Goal: Task Accomplishment & Management: Manage account settings

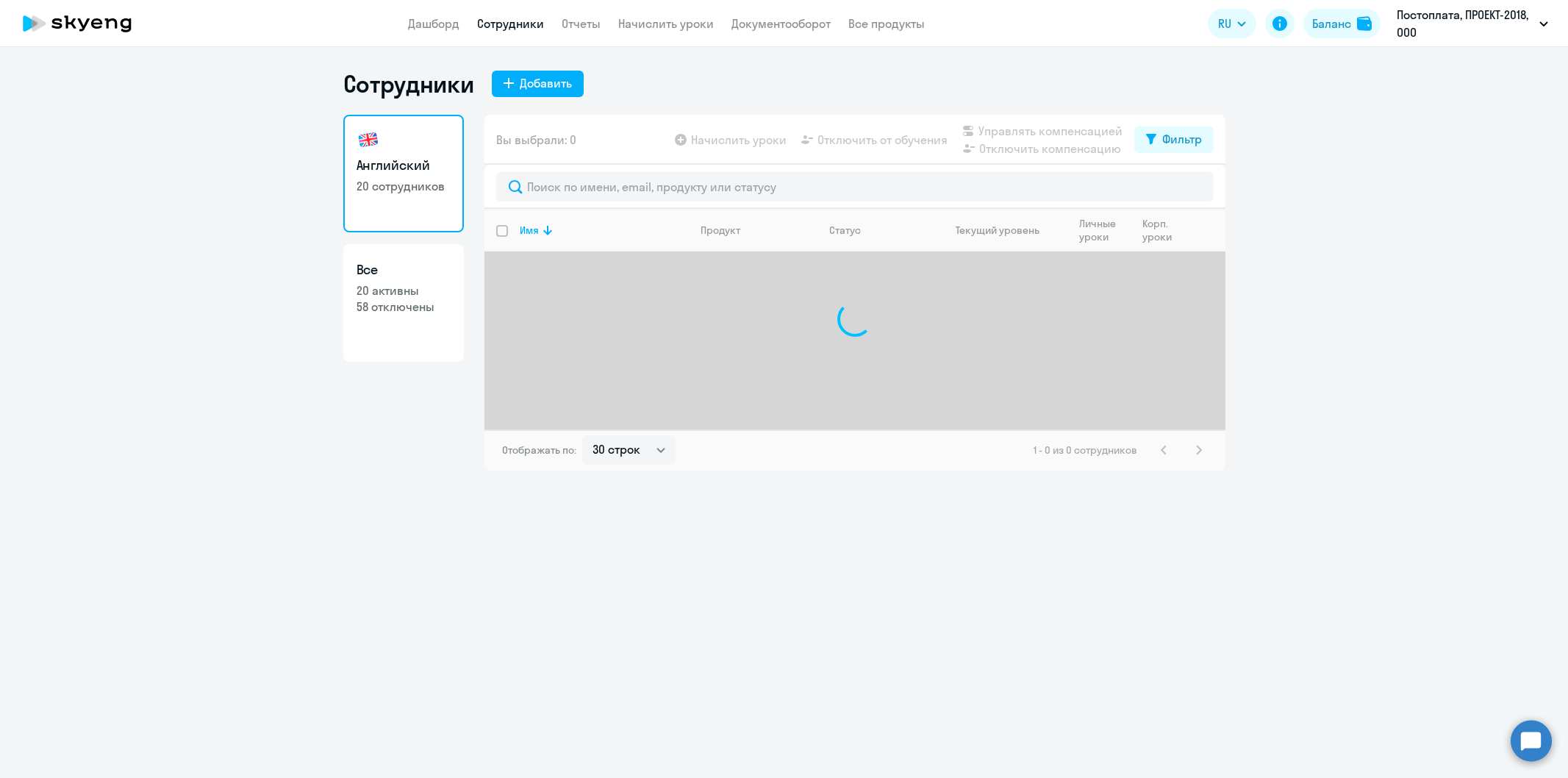
select select "30"
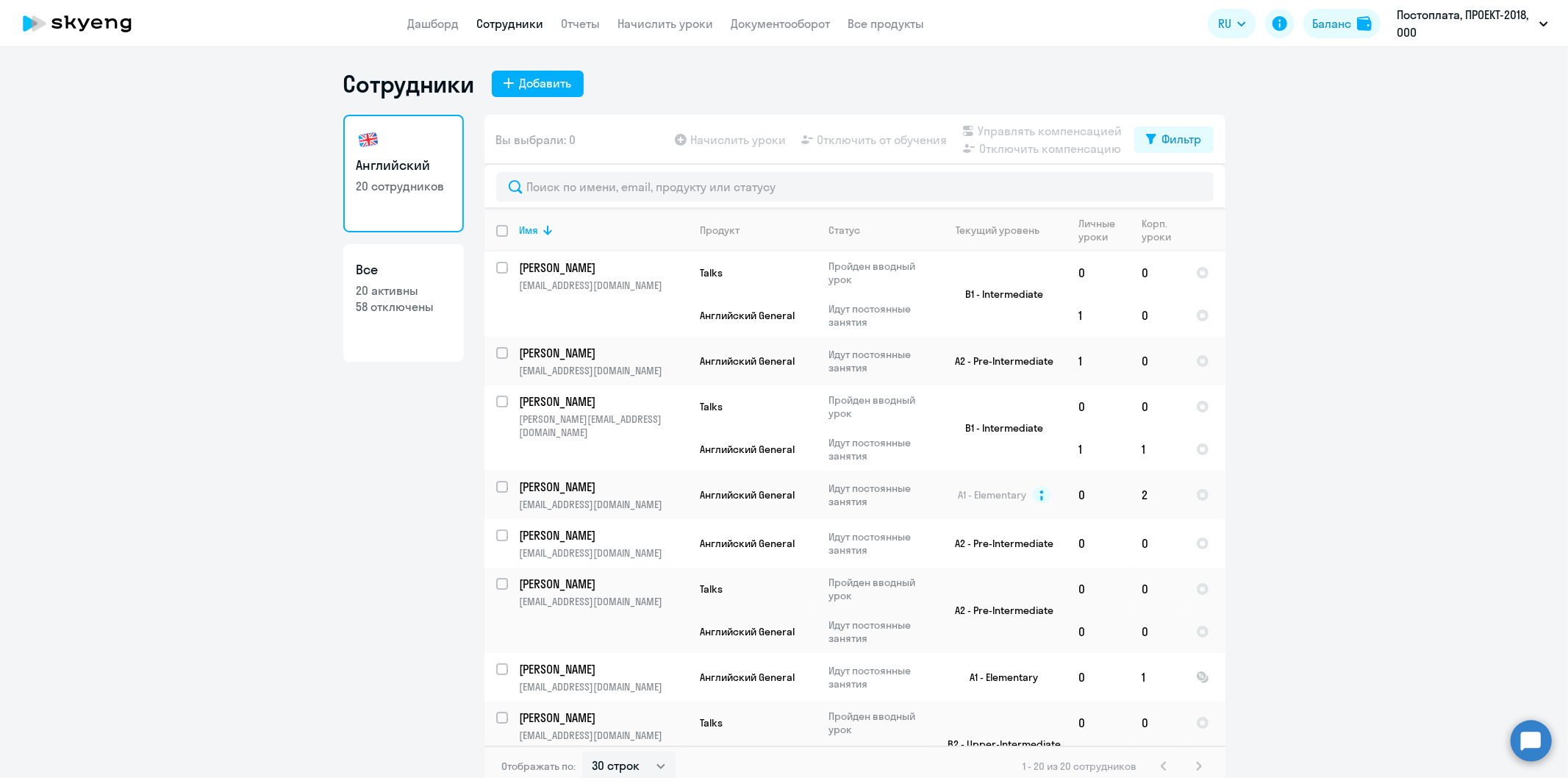
click at [510, 25] on link "Сотрудники" at bounding box center [510, 23] width 67 height 15
click at [542, 84] on div "Добавить" at bounding box center [546, 83] width 53 height 18
select select "english_adult_not_native_speaker"
select select "3"
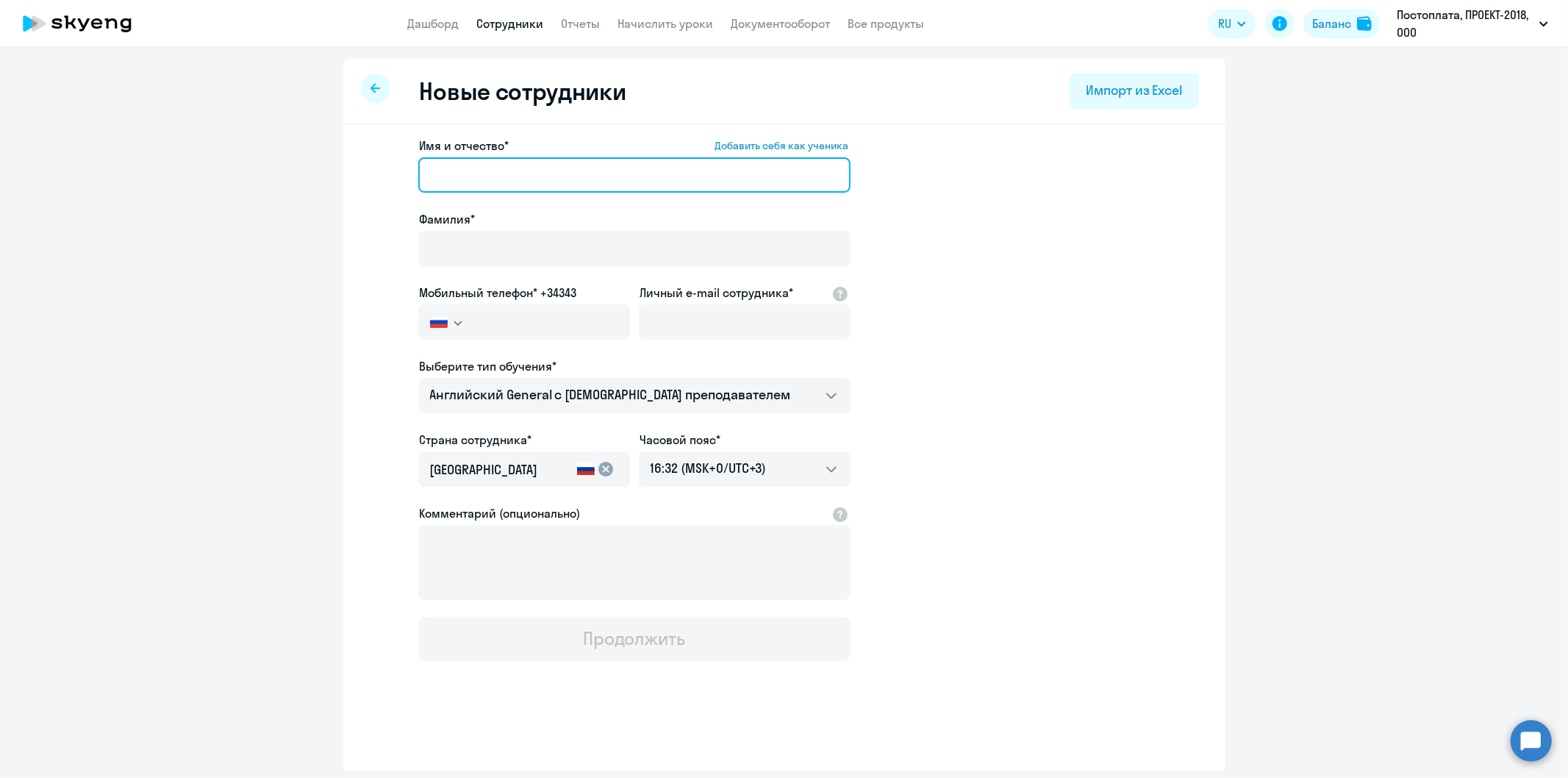
click at [435, 181] on input "Имя и отчество* Добавить себя как ученика" at bounding box center [634, 175] width 432 height 36
type input "[PERSON_NAME]"
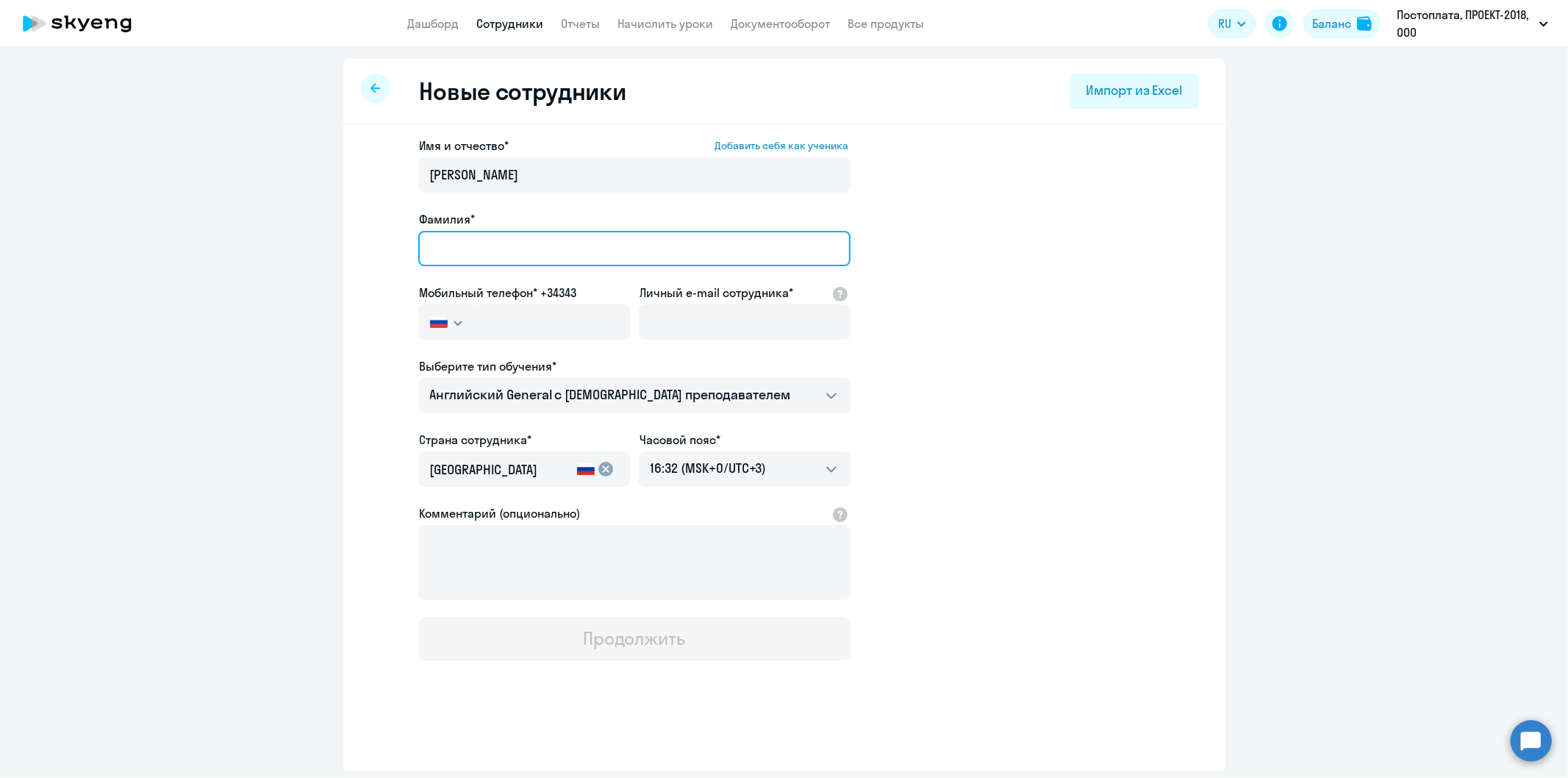
click at [449, 254] on input "Фамилия*" at bounding box center [634, 249] width 432 height 36
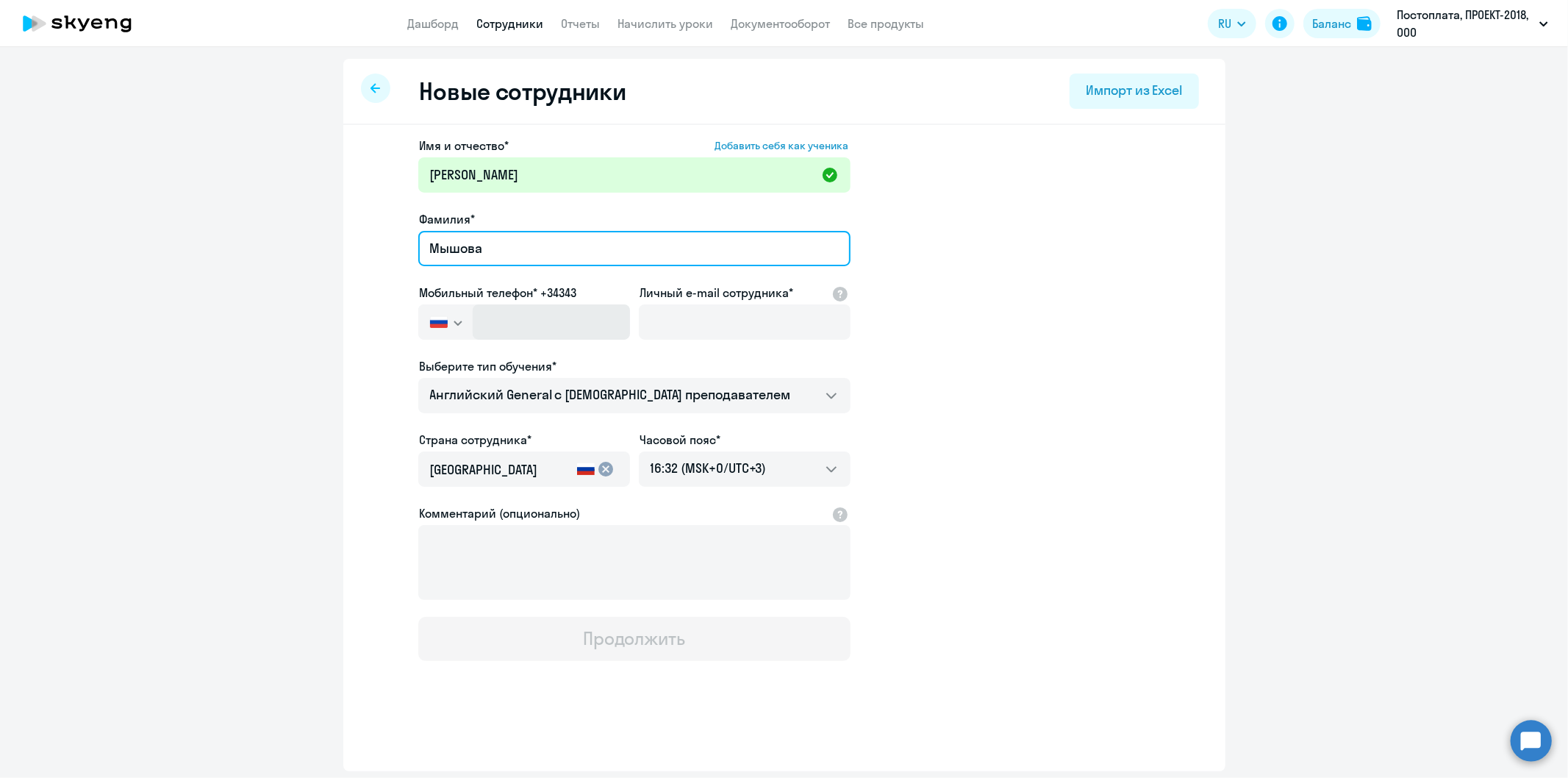
type input "Мышова"
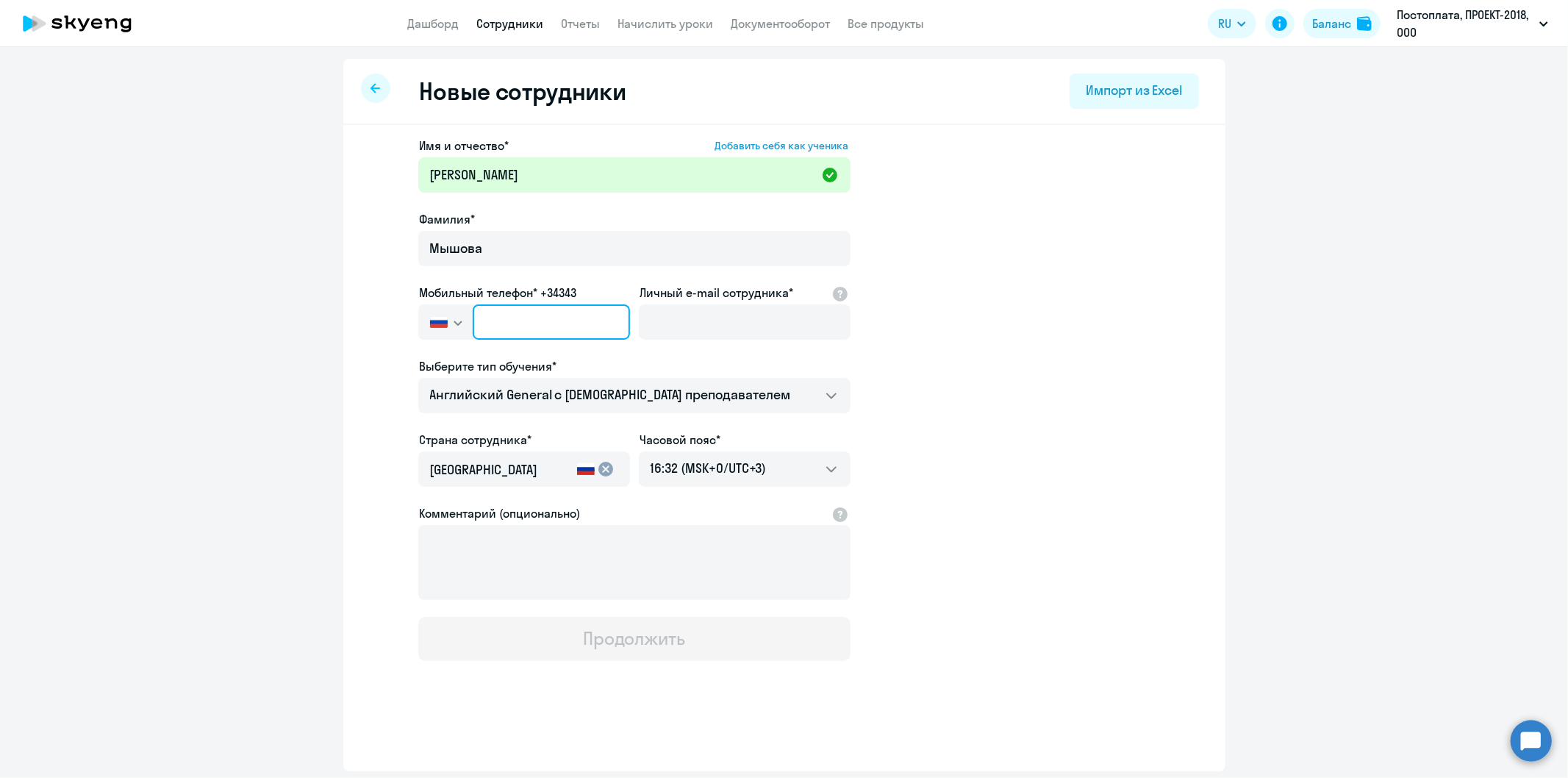
click at [526, 320] on input "text" at bounding box center [551, 322] width 157 height 36
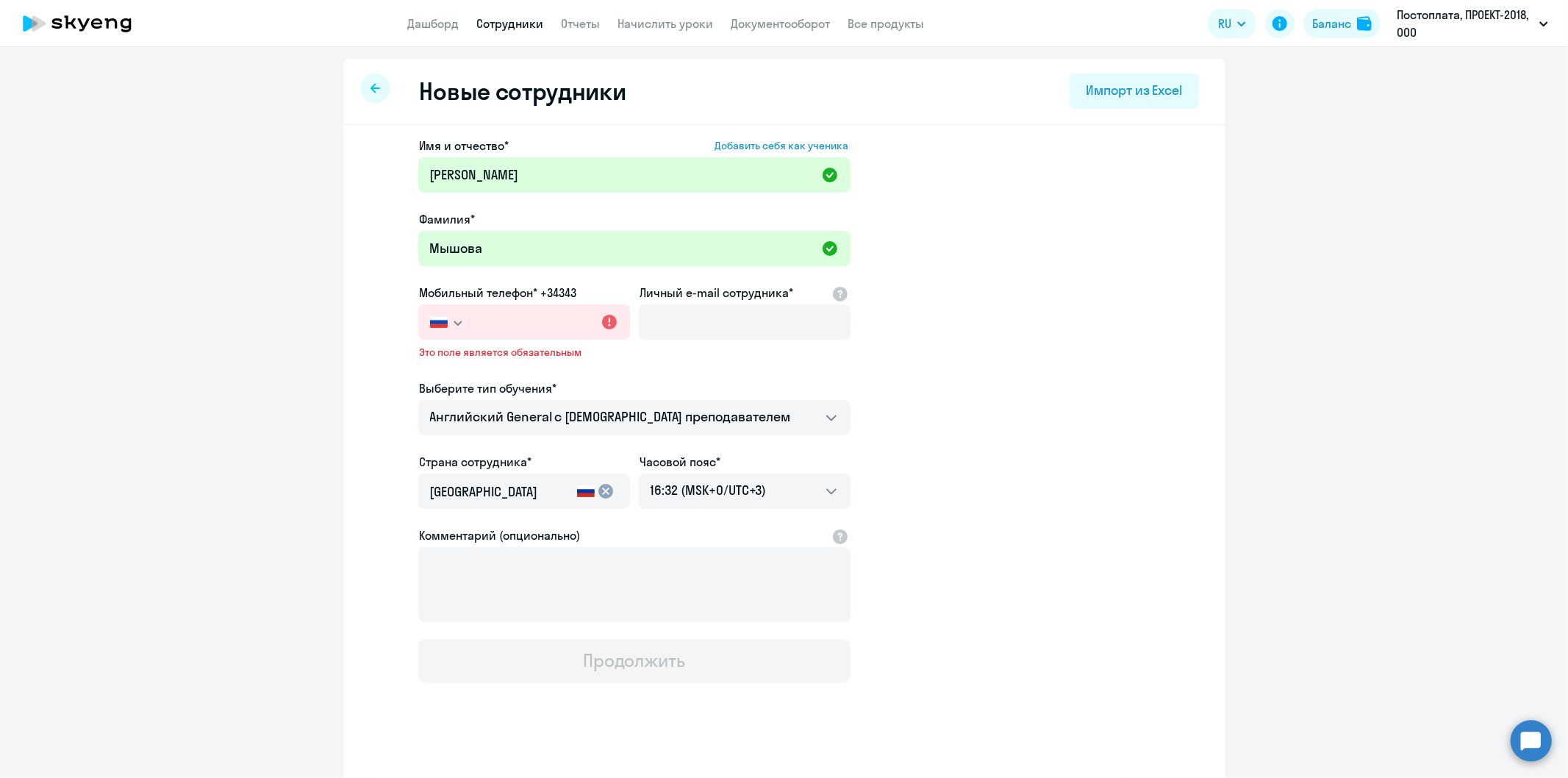
click at [455, 322] on icon "button" at bounding box center [458, 323] width 9 height 5
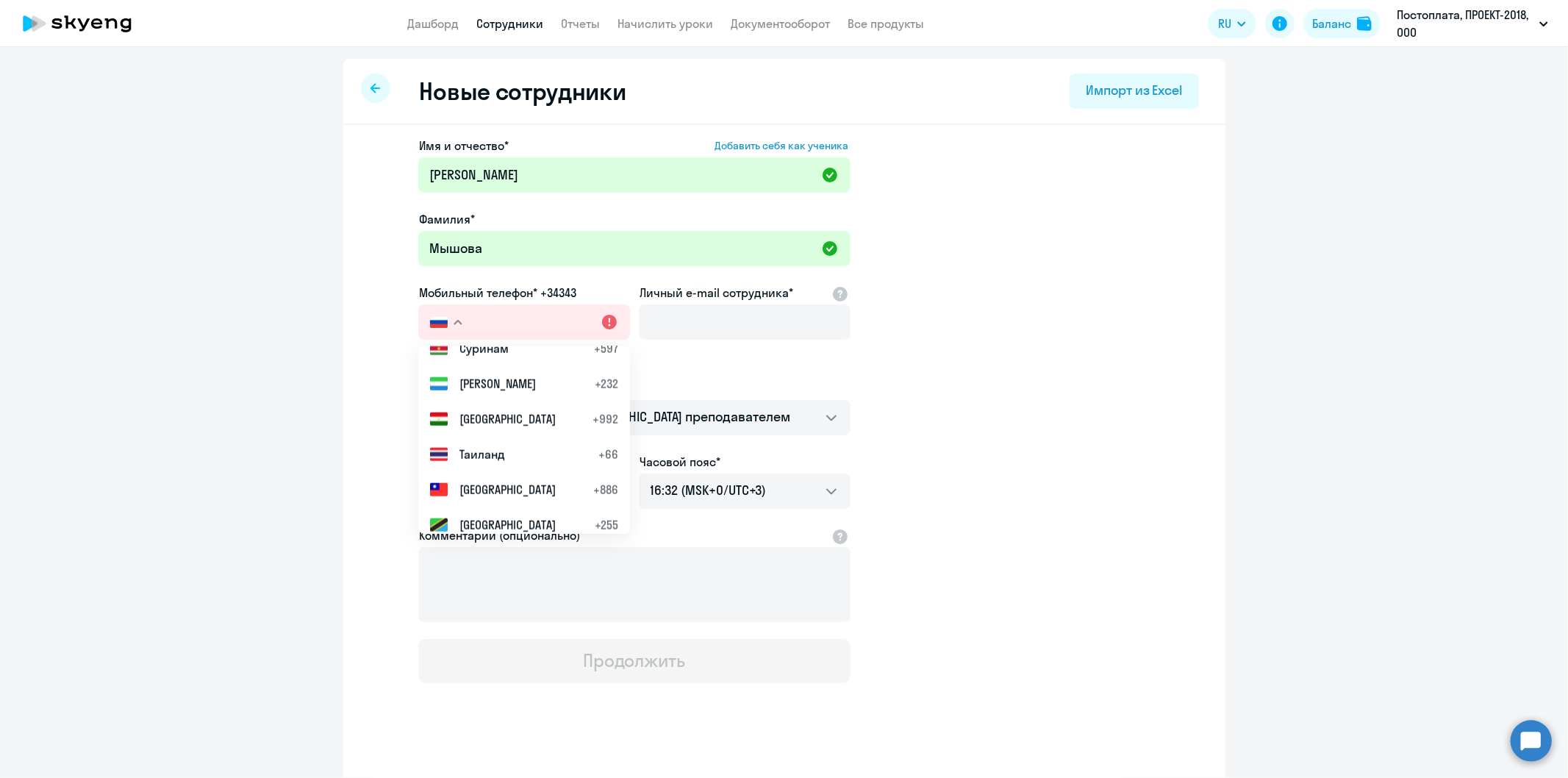
scroll to position [6618, 0]
click at [507, 419] on span "Узбекистан" at bounding box center [491, 419] width 64 height 18
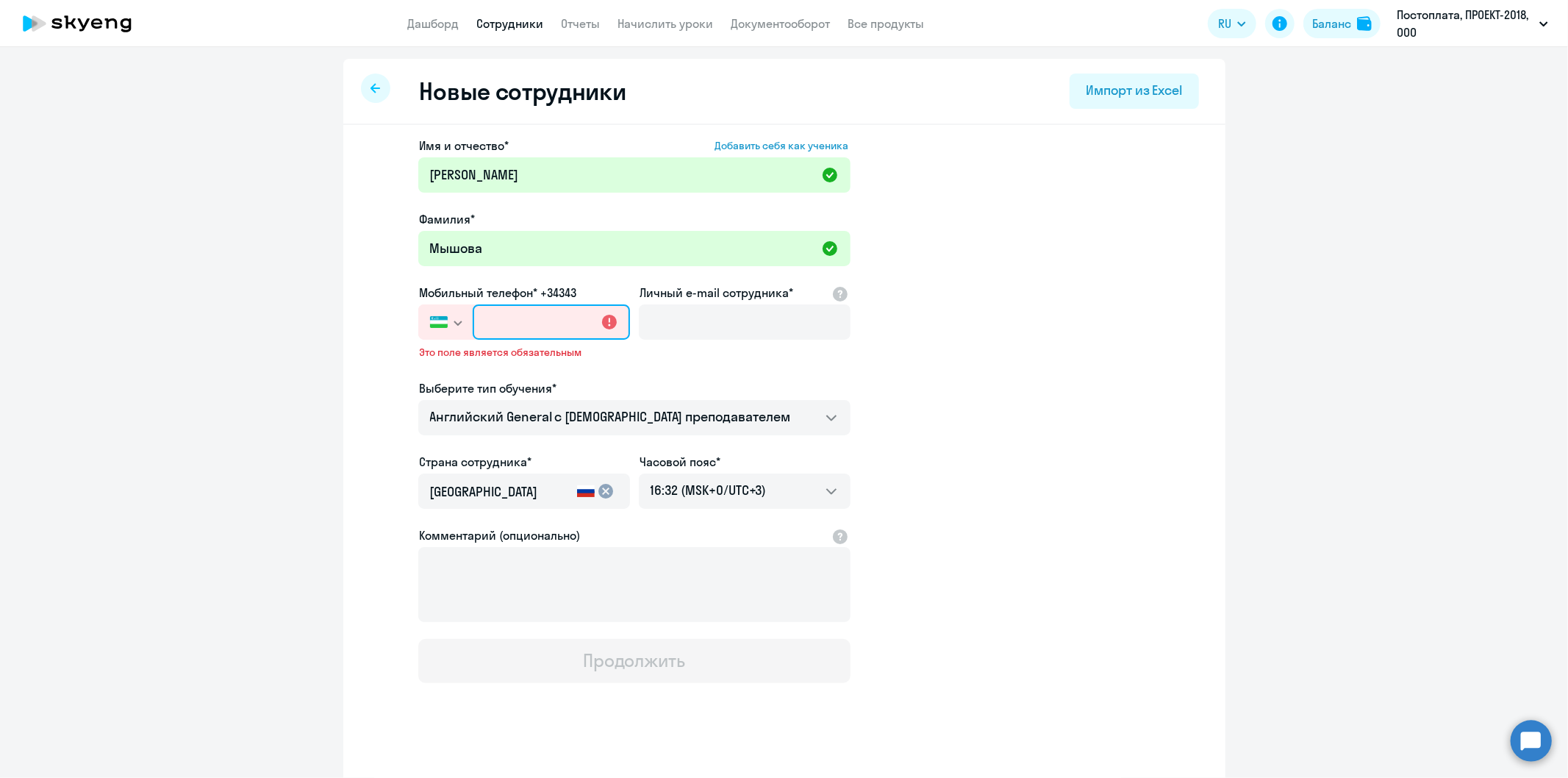
click at [489, 311] on input "text" at bounding box center [551, 322] width 157 height 36
click at [454, 321] on icon "button" at bounding box center [458, 323] width 9 height 5
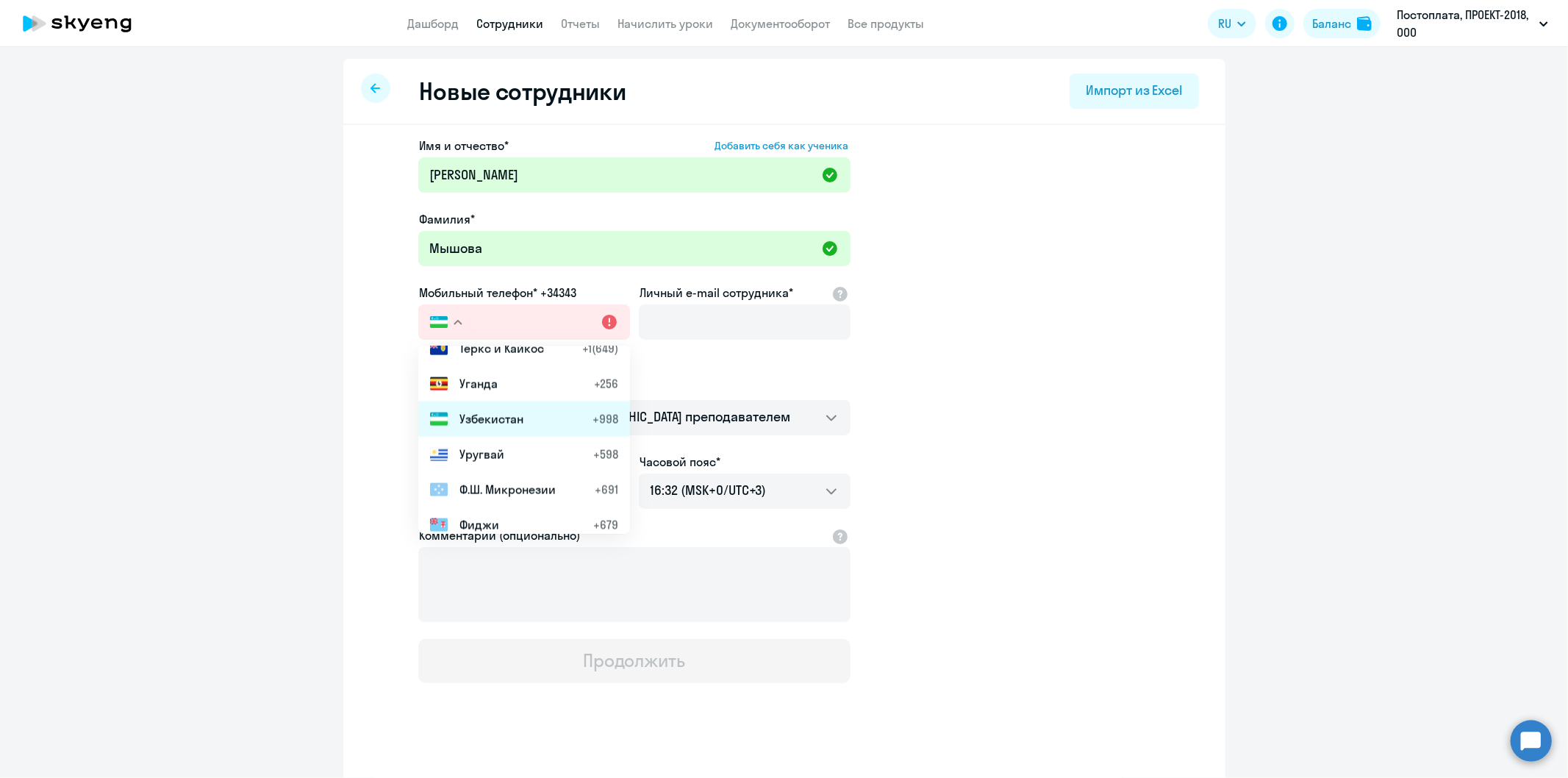
click at [476, 412] on span "Узбекистан" at bounding box center [491, 419] width 64 height 18
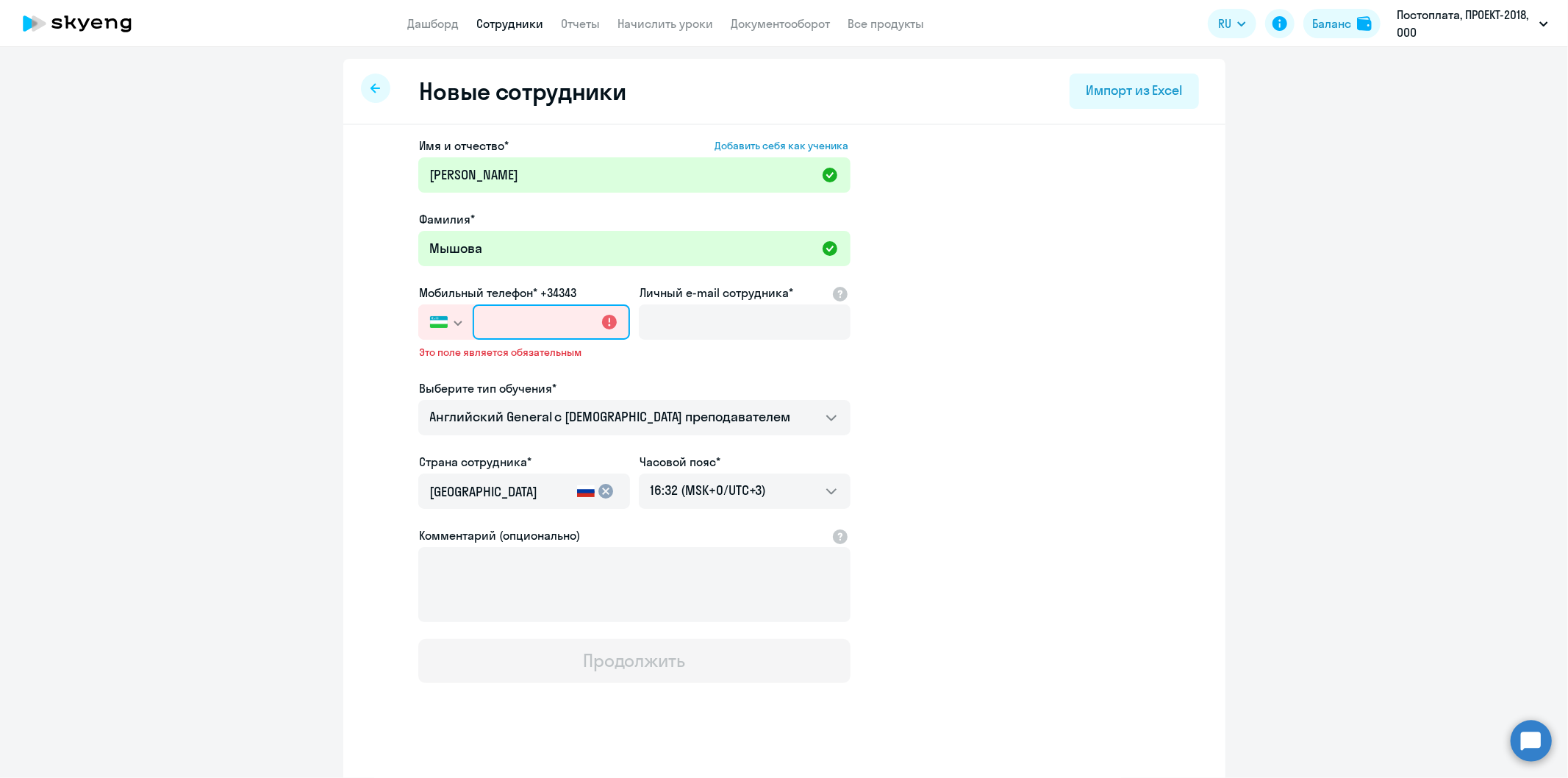
click at [476, 320] on input "text" at bounding box center [551, 322] width 157 height 36
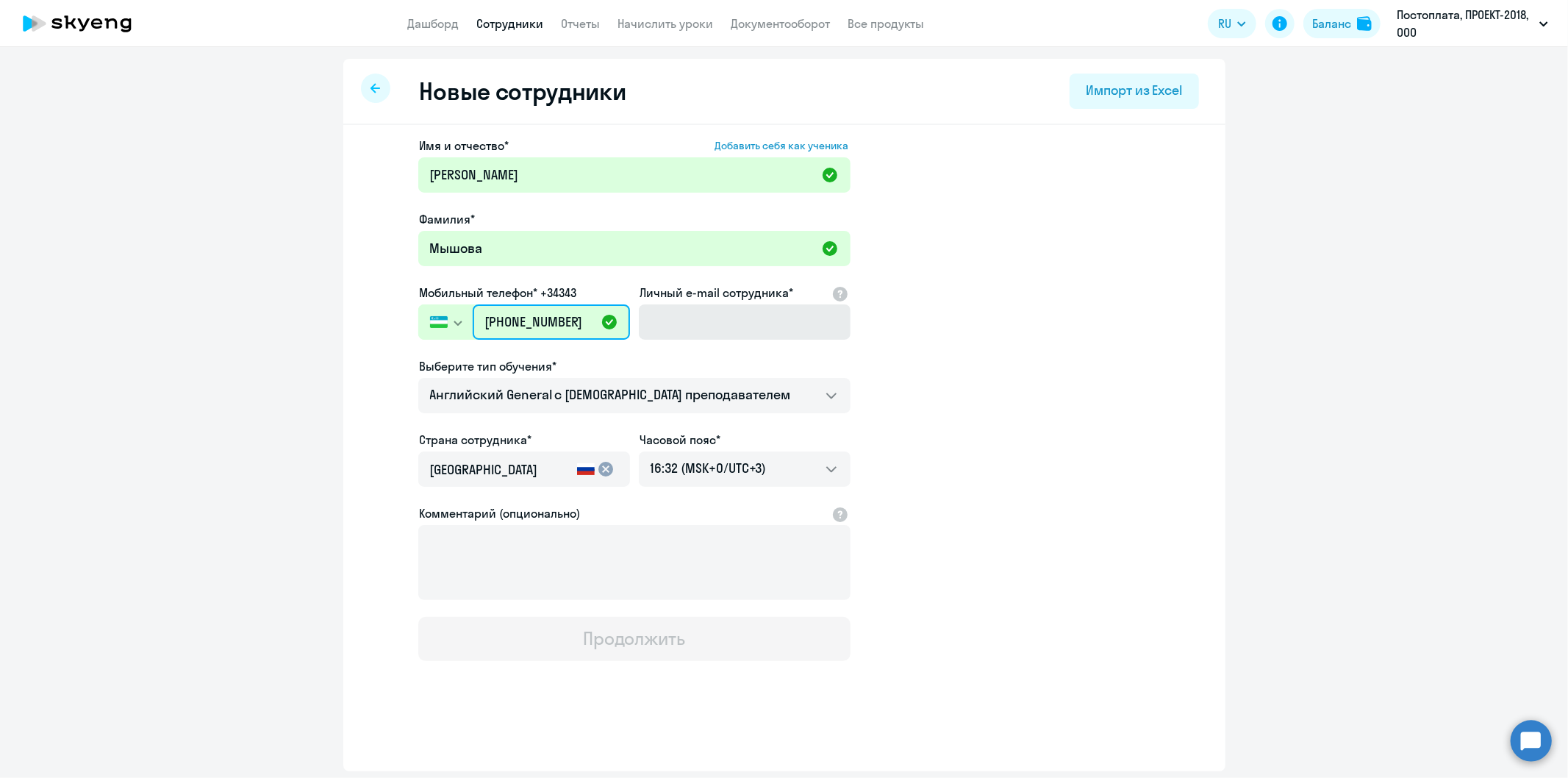
type input "[PHONE_NUMBER]"
click at [714, 319] on input "Личный e-mail сотрудника*" at bounding box center [745, 322] width 212 height 36
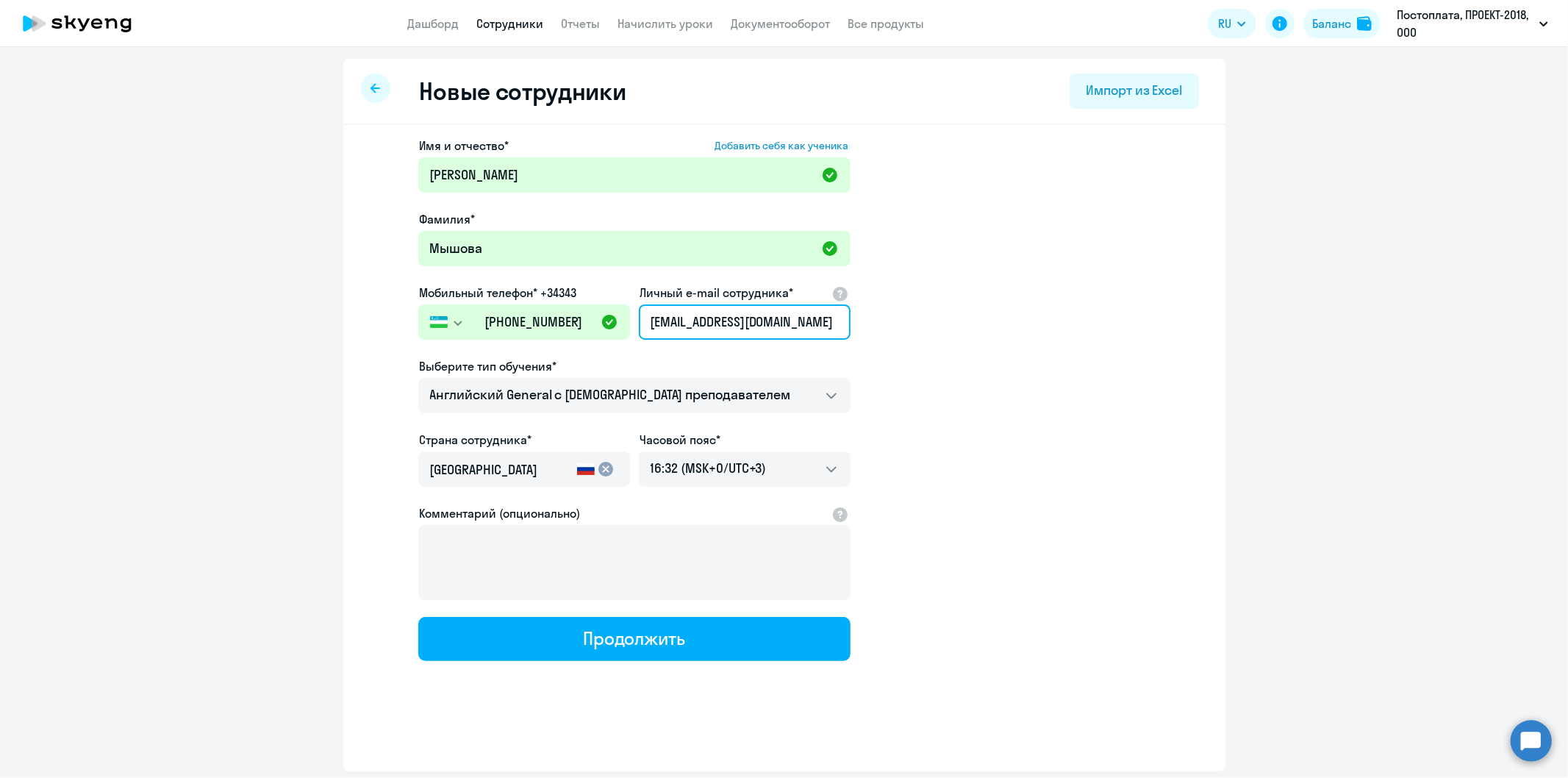
type input "[EMAIL_ADDRESS][DOMAIN_NAME]"
click at [607, 466] on mat-icon "cancel" at bounding box center [606, 469] width 18 height 18
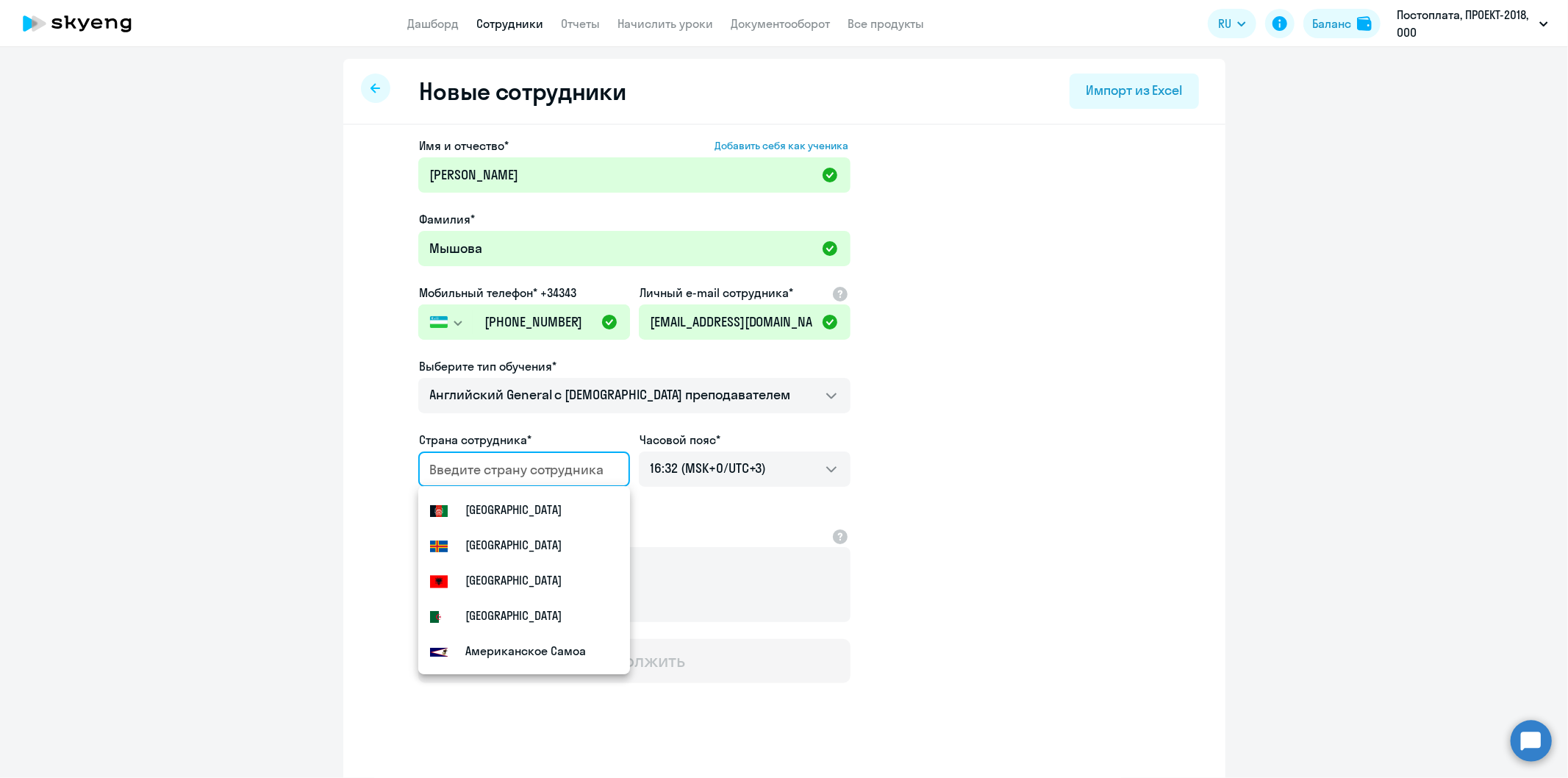
click at [476, 461] on input "country" at bounding box center [521, 469] width 182 height 19
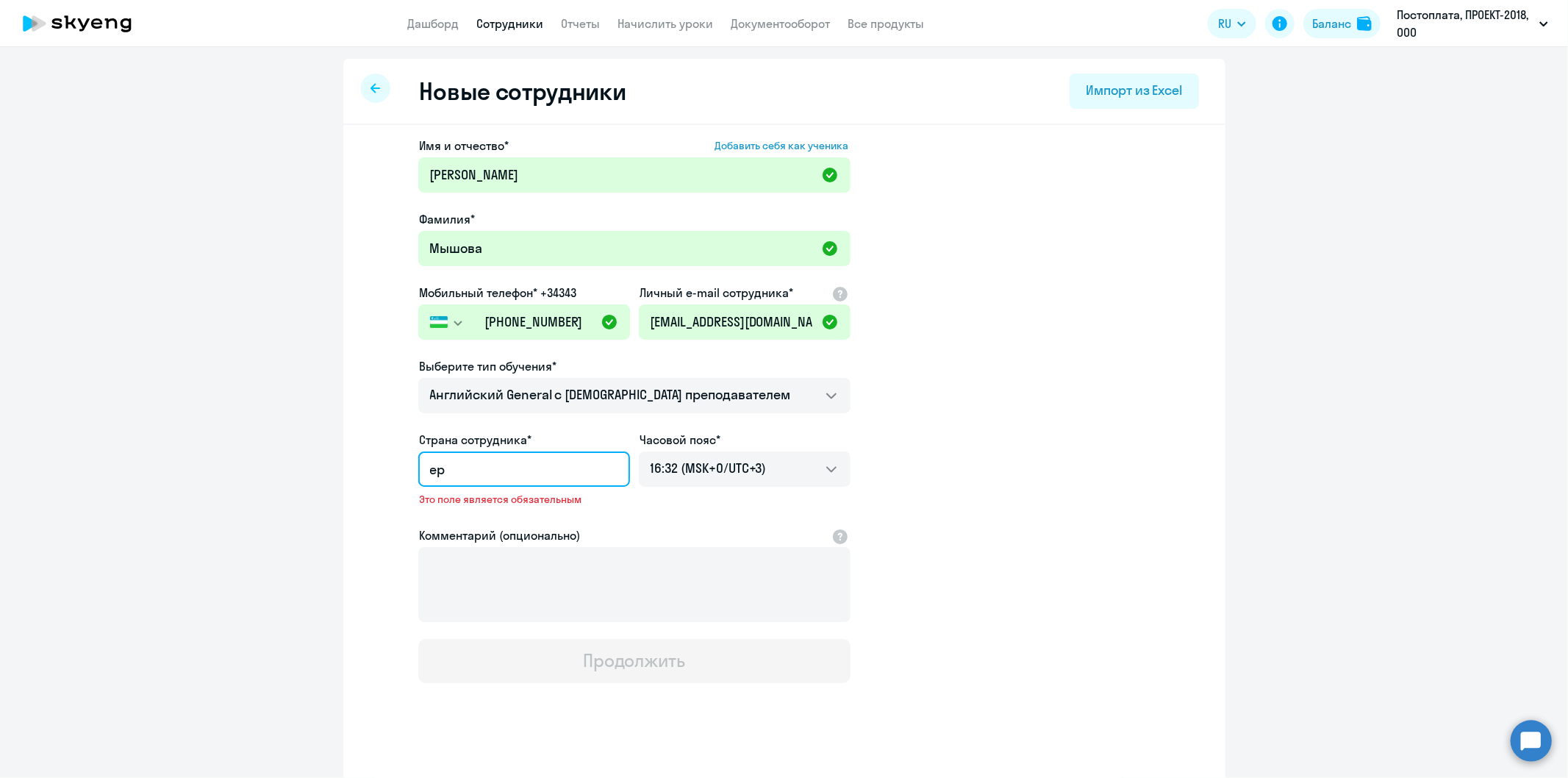
type input "e"
click at [505, 511] on small "Узбекистан" at bounding box center [490, 509] width 64 height 18
type input "Узбекистан"
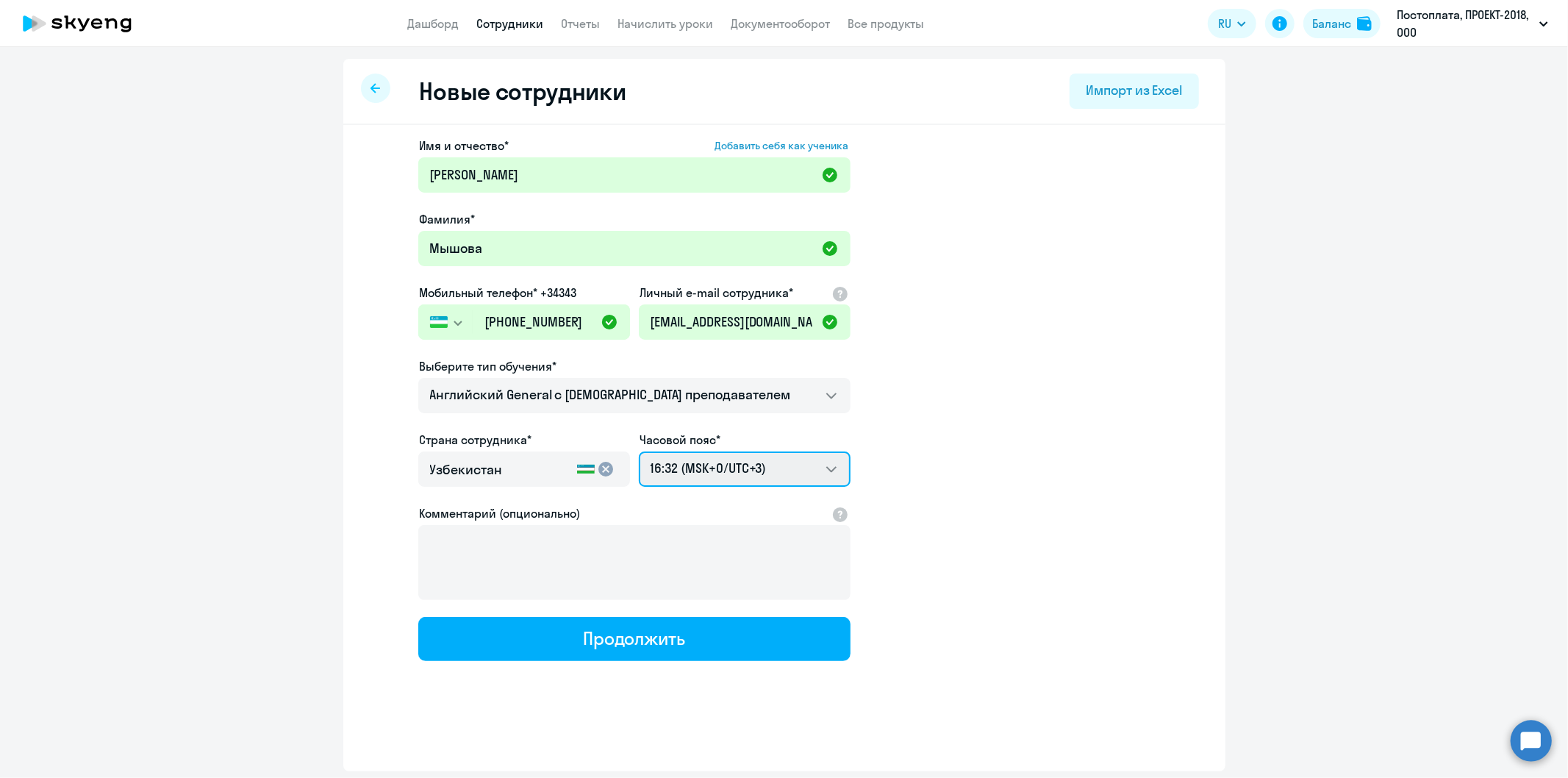
click at [836, 469] on select "02:32 (MSK-14/UTC-11) 03:32 (MSK-13/UTC-10) 04:32 (MSK-12/UTC-9) 05:32 (MSK-11/…" at bounding box center [745, 469] width 212 height 36
select select "5"
click at [639, 452] on select "02:32 (MSK-14/UTC-11) 03:32 (MSK-13/UTC-10) 04:32 (MSK-12/UTC-9) 05:32 (MSK-11/…" at bounding box center [745, 469] width 212 height 36
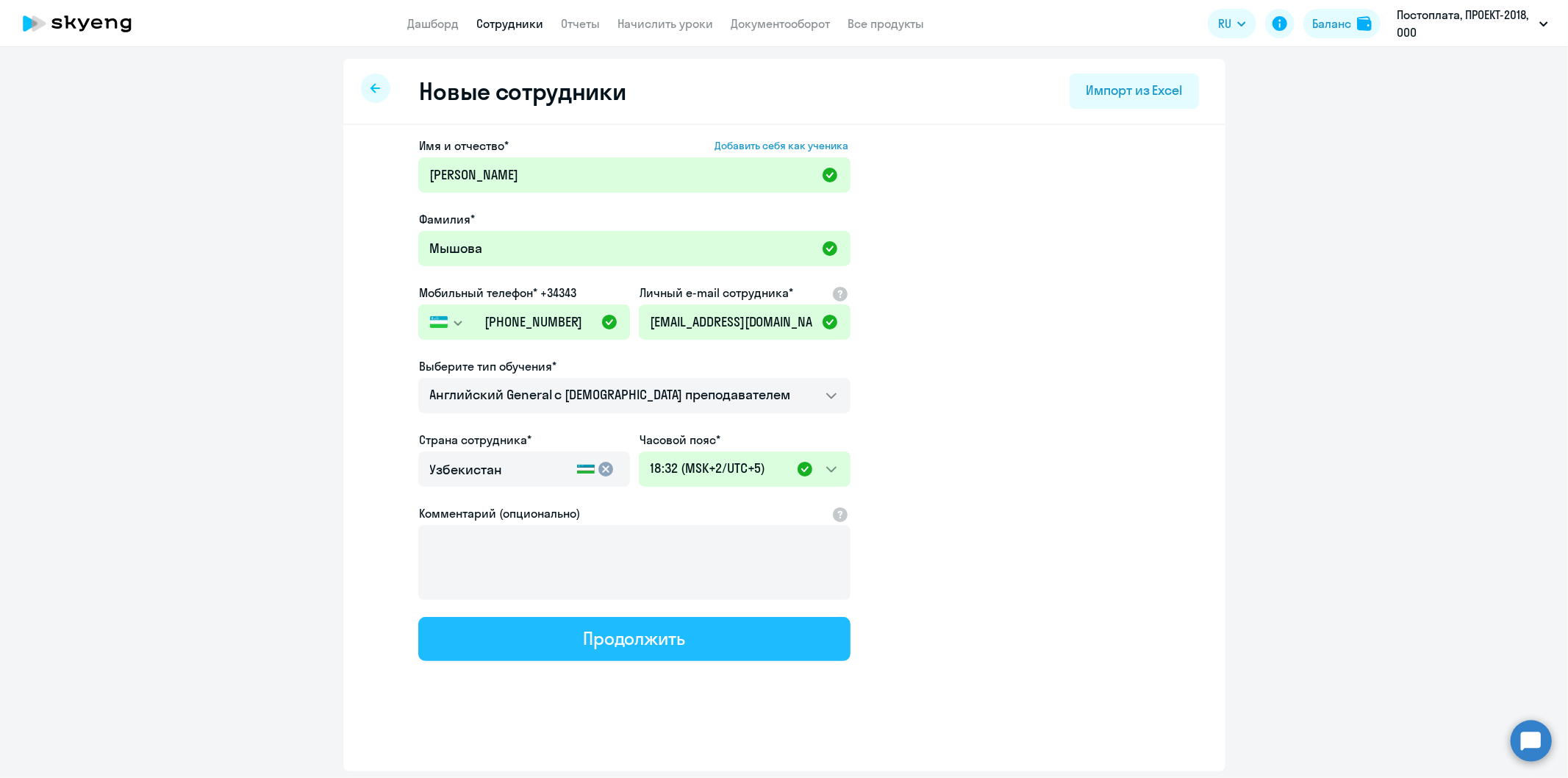
click at [634, 634] on div "Продолжить" at bounding box center [634, 638] width 102 height 23
select select "english_adult_not_native_speaker"
select select "5"
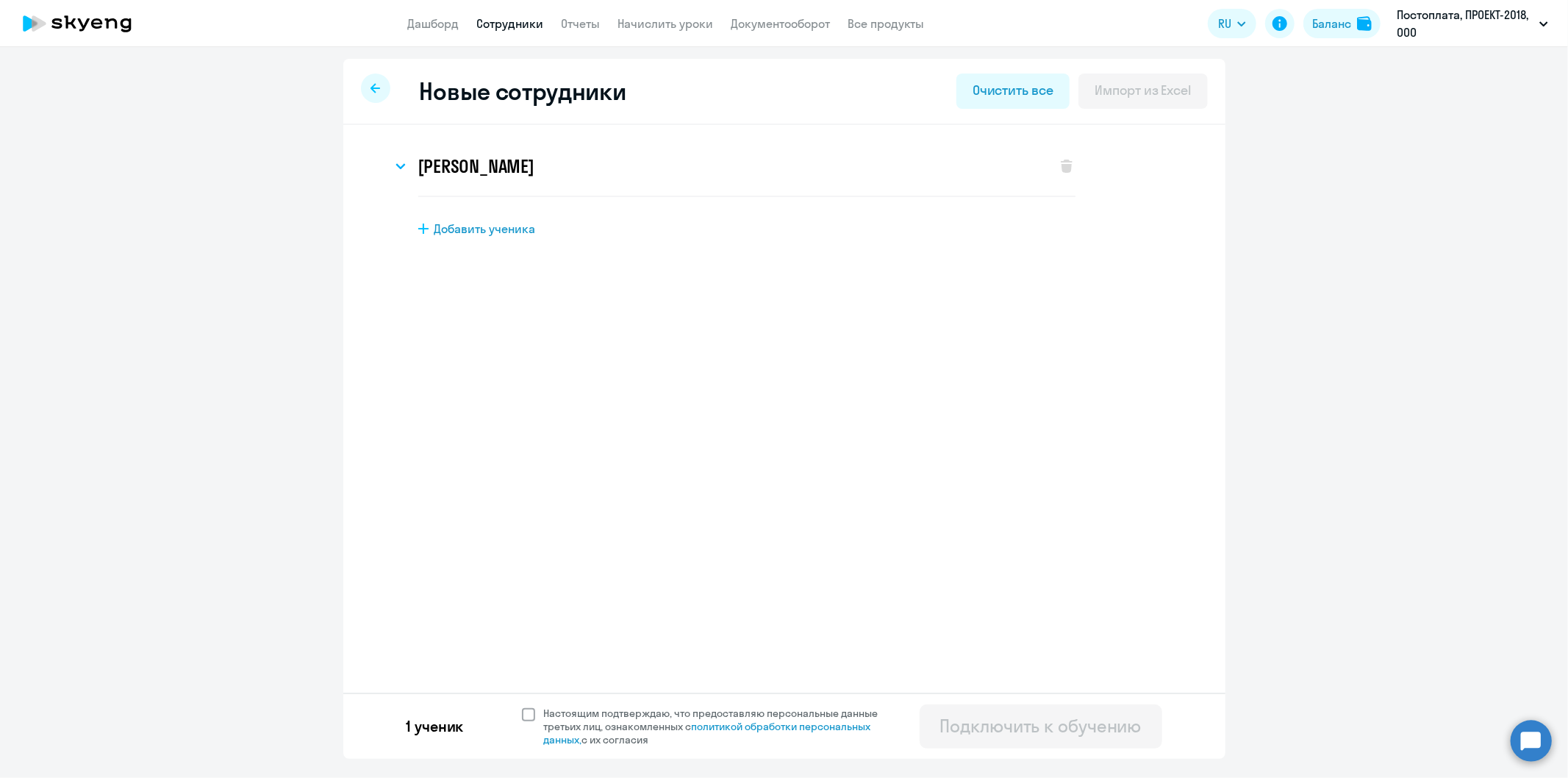
click at [531, 715] on span at bounding box center [528, 715] width 13 height 13
click at [522, 707] on input "Настоящим подтверждаю, что предоставляю персональные данные третьих лиц, ознако…" at bounding box center [521, 706] width 1 height 1
checkbox input "true"
click at [1069, 730] on div "Подключить к обучению" at bounding box center [1041, 725] width 202 height 23
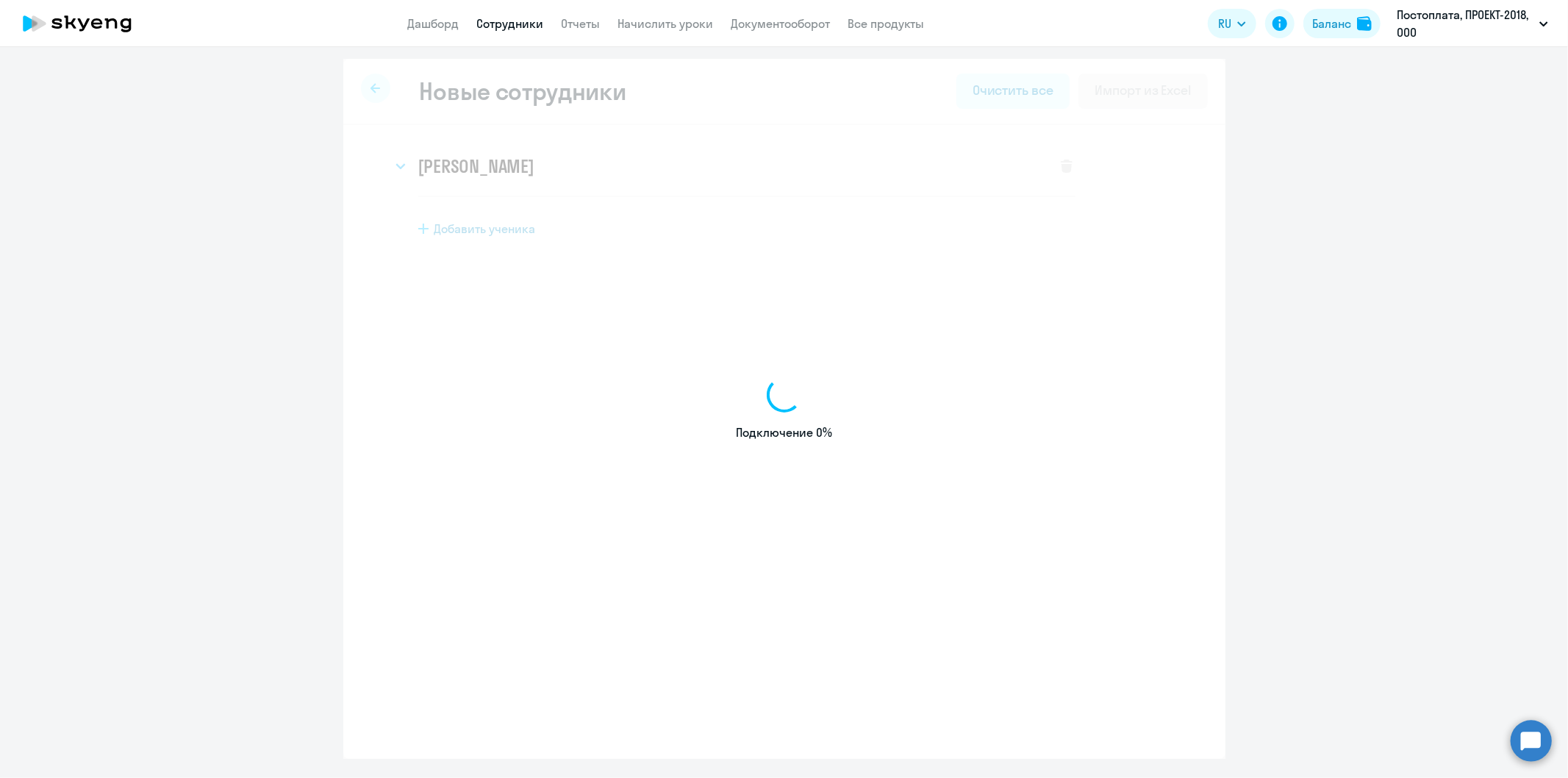
select select "english_adult_not_native_speaker"
select select "3"
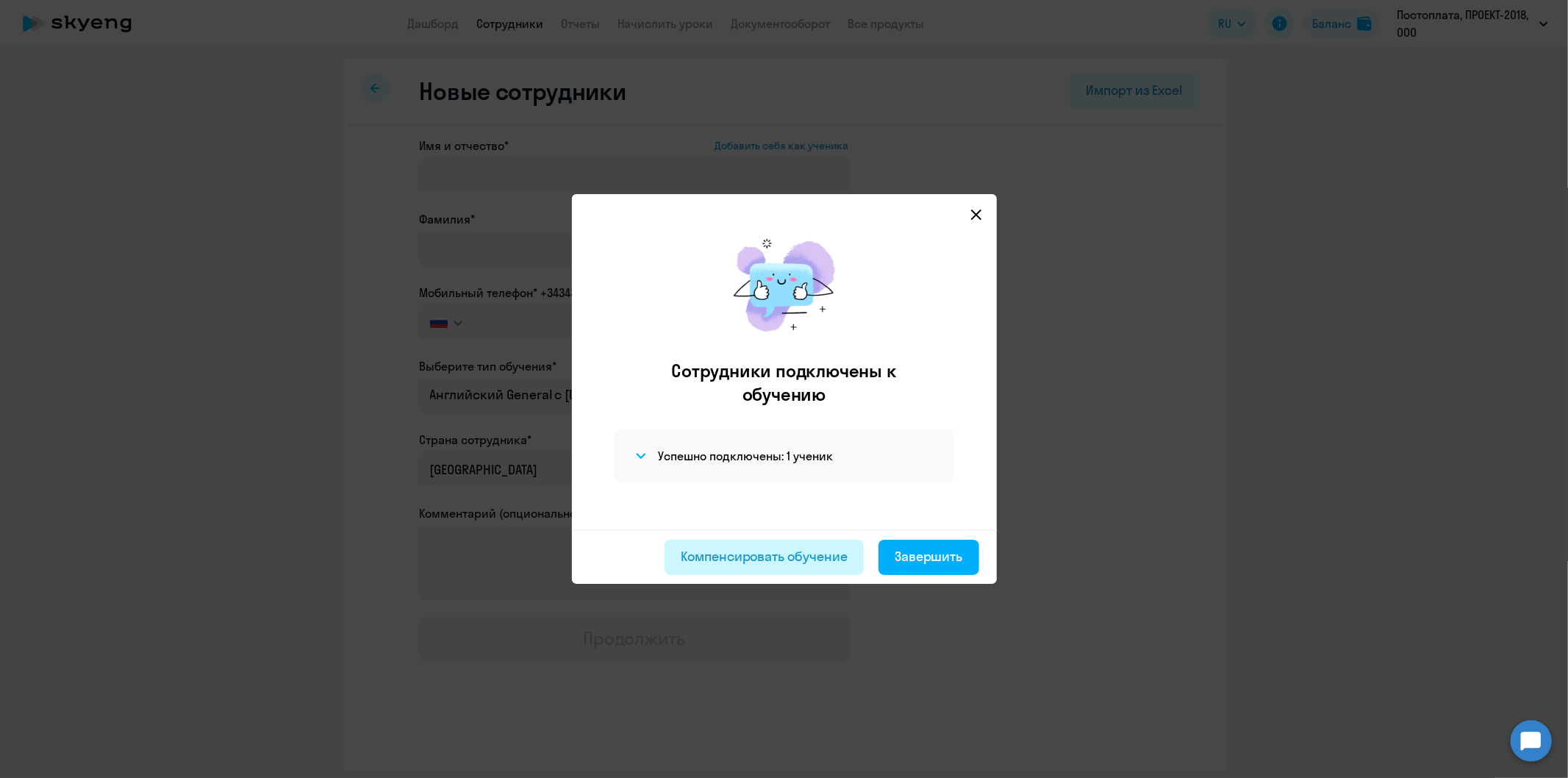
click at [775, 558] on div "Компенсировать обучение" at bounding box center [764, 556] width 167 height 19
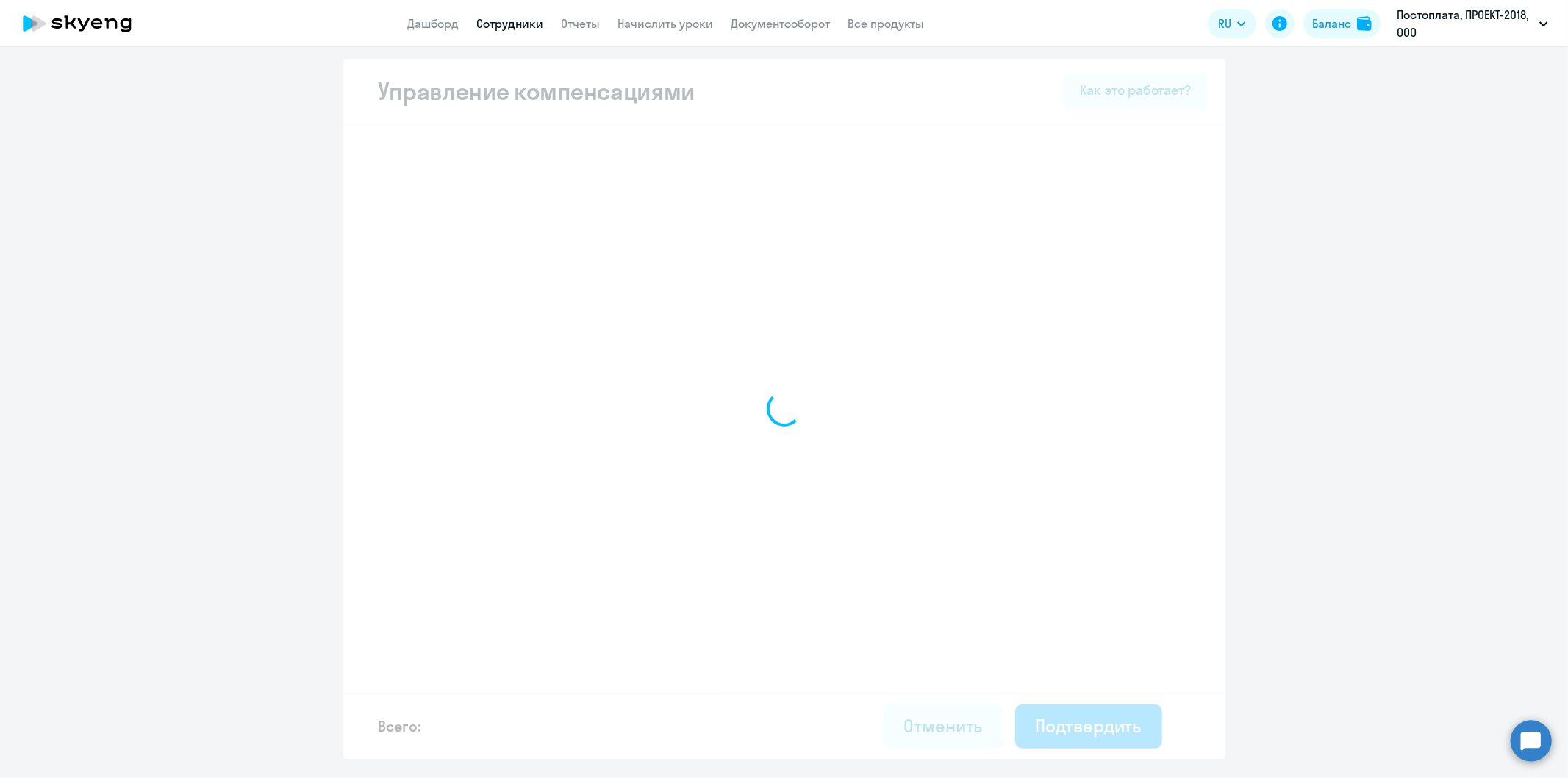
select select "MONTHLY"
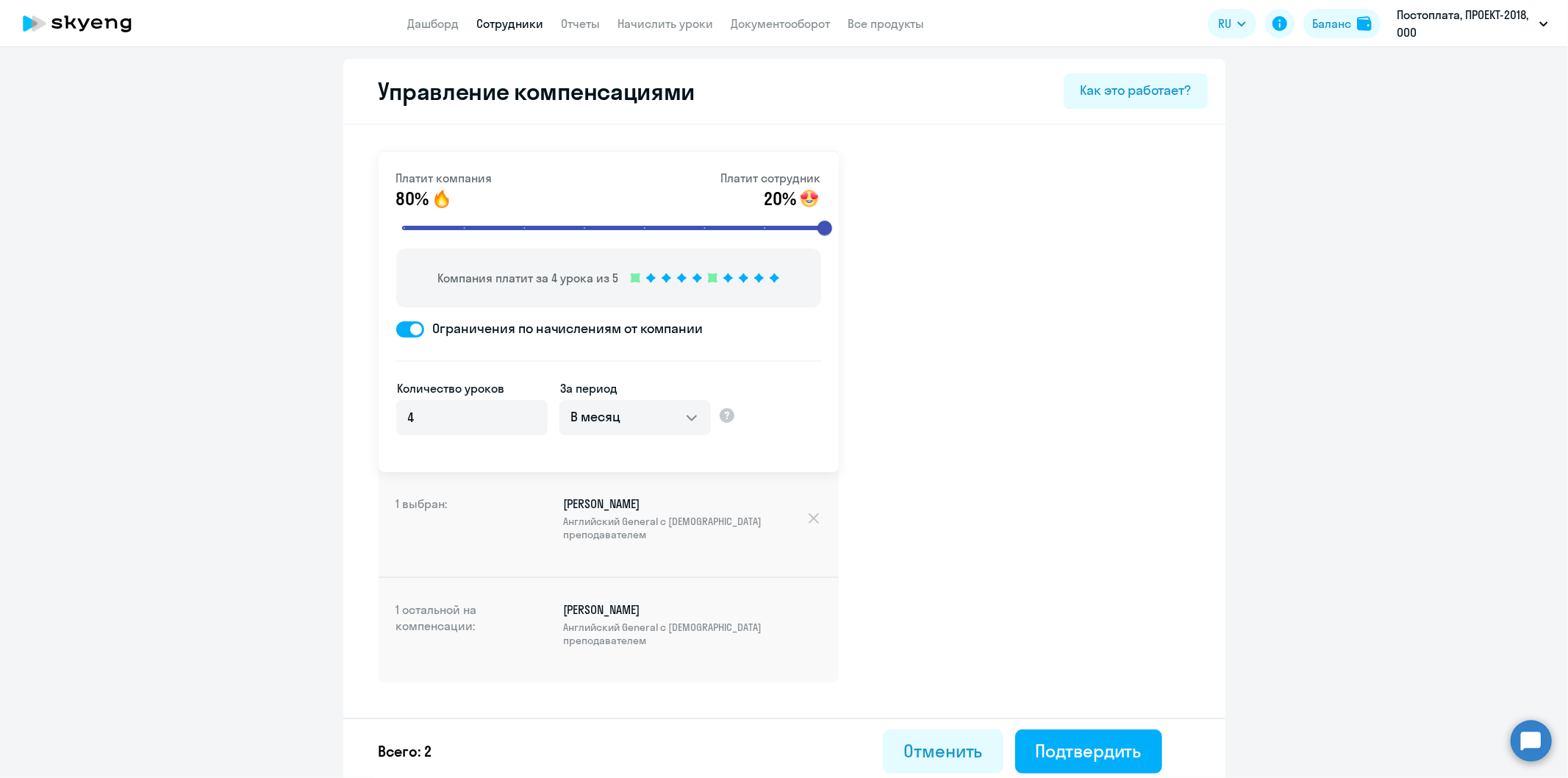
click at [396, 326] on span at bounding box center [410, 329] width 28 height 16
click at [396, 329] on input "Ограничения по начислениям от компании" at bounding box center [396, 329] width 1 height 1
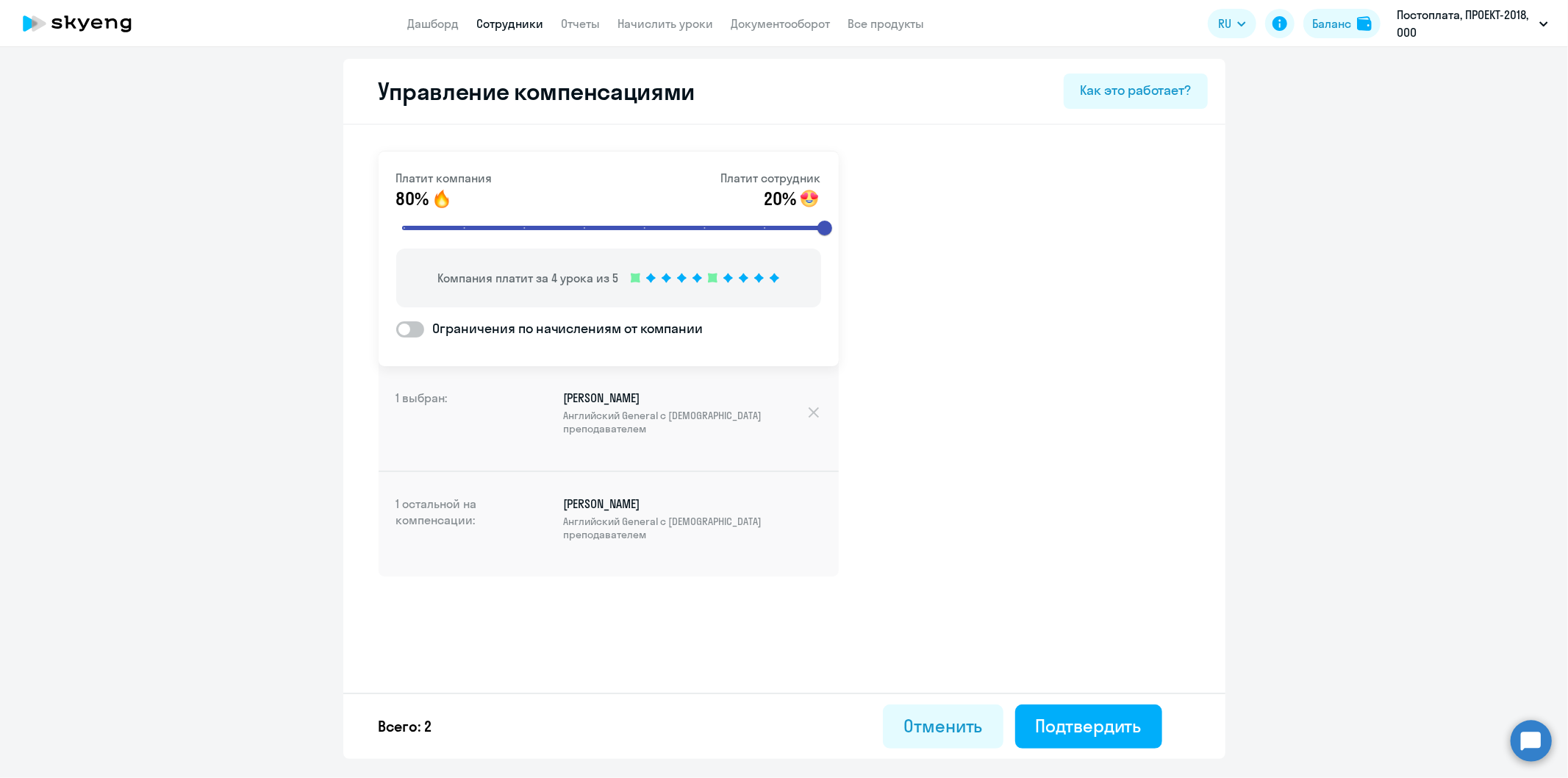
click at [413, 327] on span at bounding box center [410, 329] width 28 height 16
click at [396, 329] on input "Ограничения по начислениям от компании" at bounding box center [396, 329] width 1 height 1
checkbox input "true"
select select "MONTHLY"
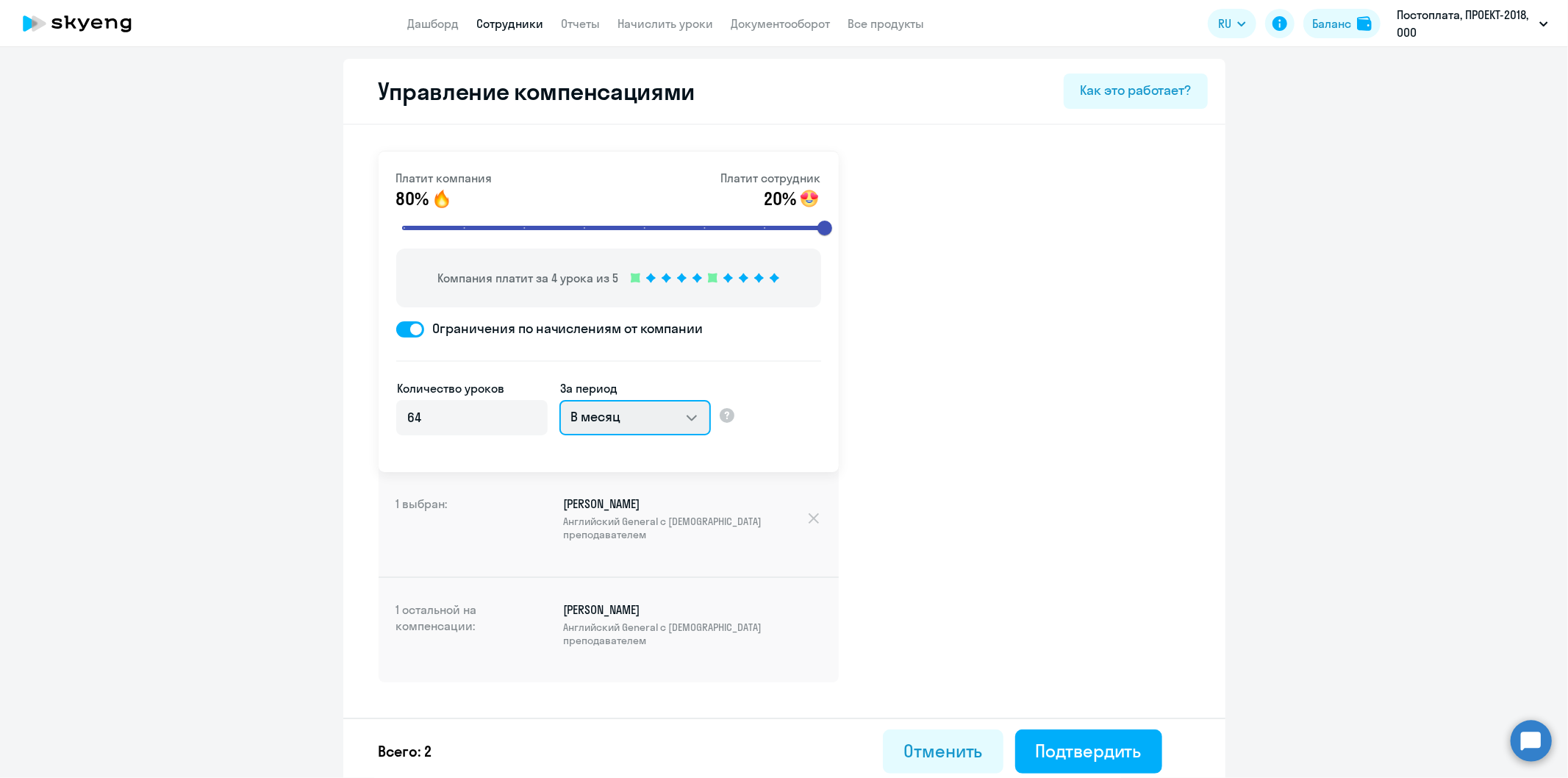
click at [691, 411] on select "В месяц За квартал В год За все время обучения" at bounding box center [636, 418] width 152 height 36
click at [437, 415] on input "64" at bounding box center [472, 418] width 152 height 36
type input "6"
type input "4"
click at [817, 449] on div "Платит компания 80% Платит сотрудник 20% Компания платит за 4 урока из 5 Ограни…" at bounding box center [608, 312] width 460 height 321
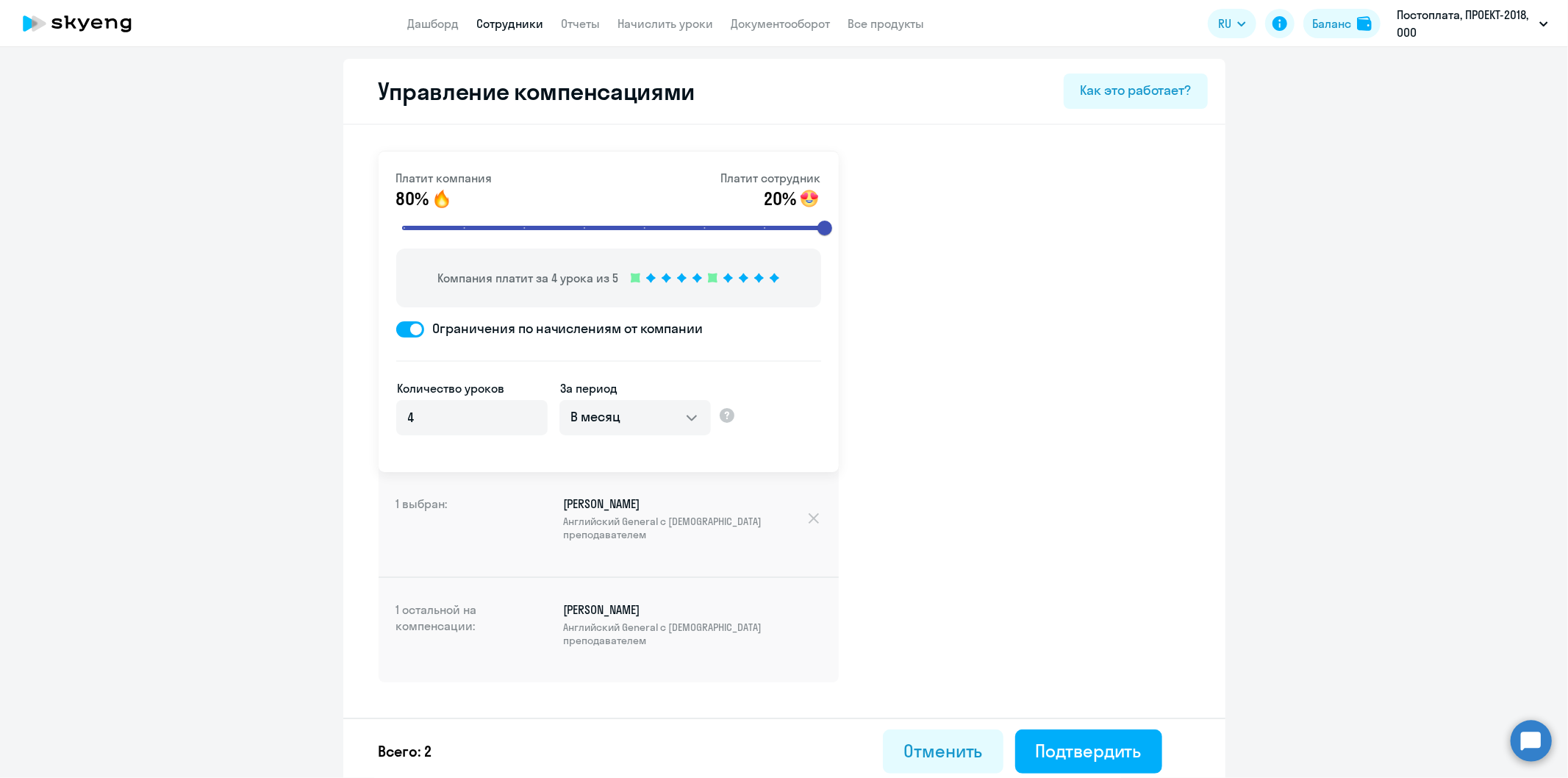
scroll to position [2, 0]
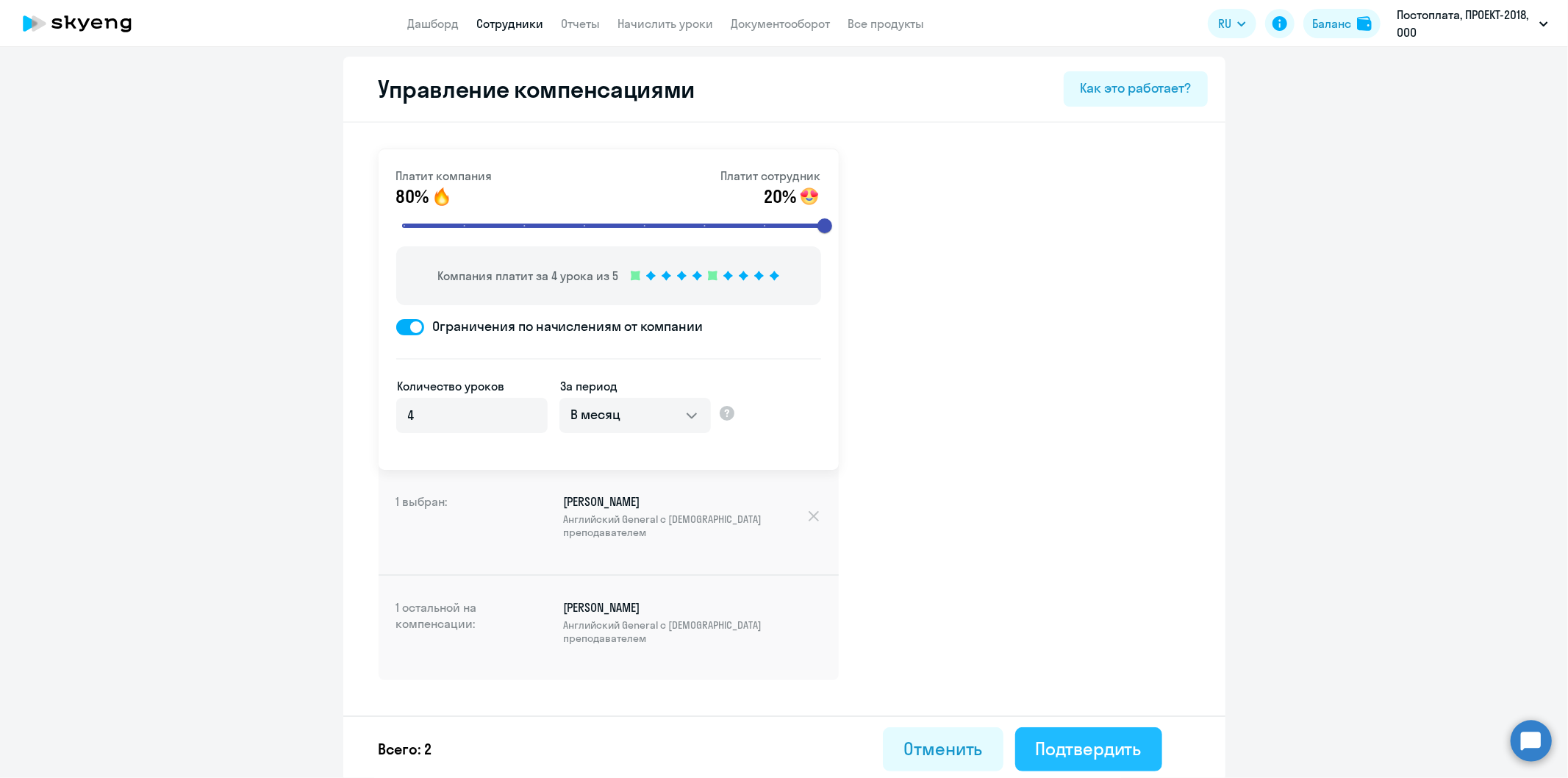
click at [1079, 759] on button "Подтвердить" at bounding box center [1089, 749] width 147 height 44
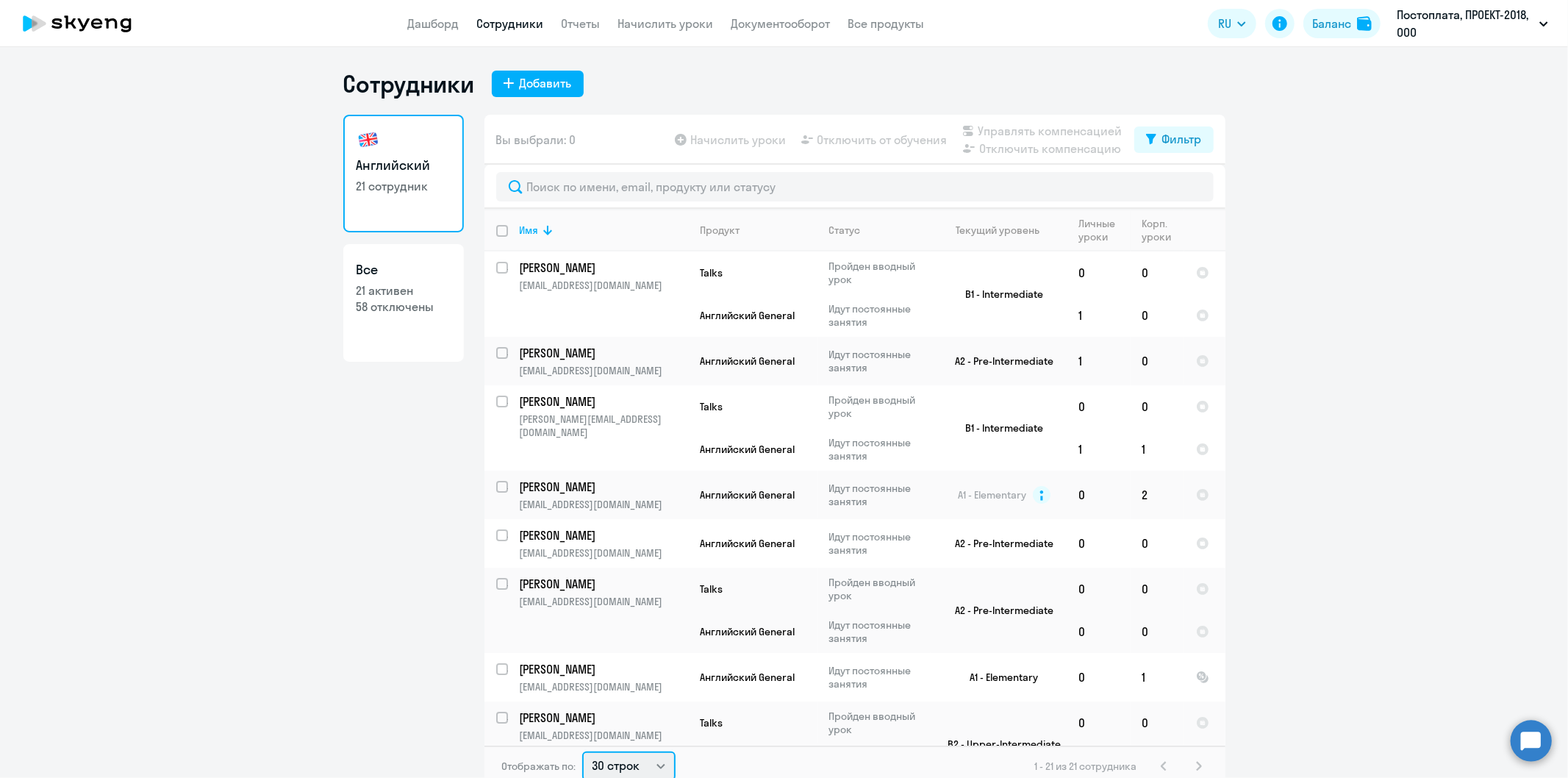
scroll to position [3, 0]
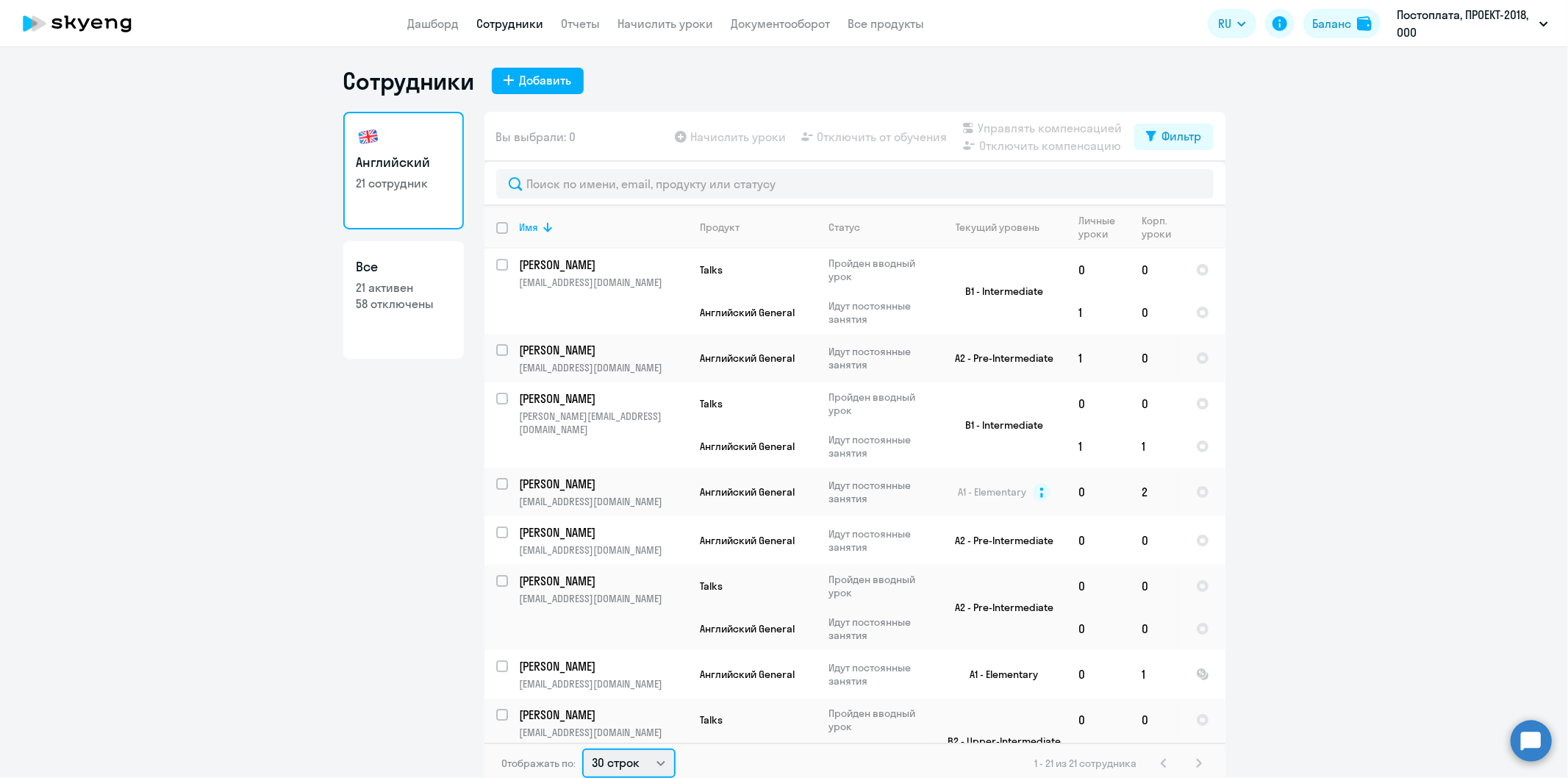
click at [660, 758] on select "30 строк 50 строк 100 строк" at bounding box center [629, 763] width 94 height 29
select select "50"
click at [582, 749] on select "30 строк 50 строк 100 строк" at bounding box center [629, 763] width 94 height 29
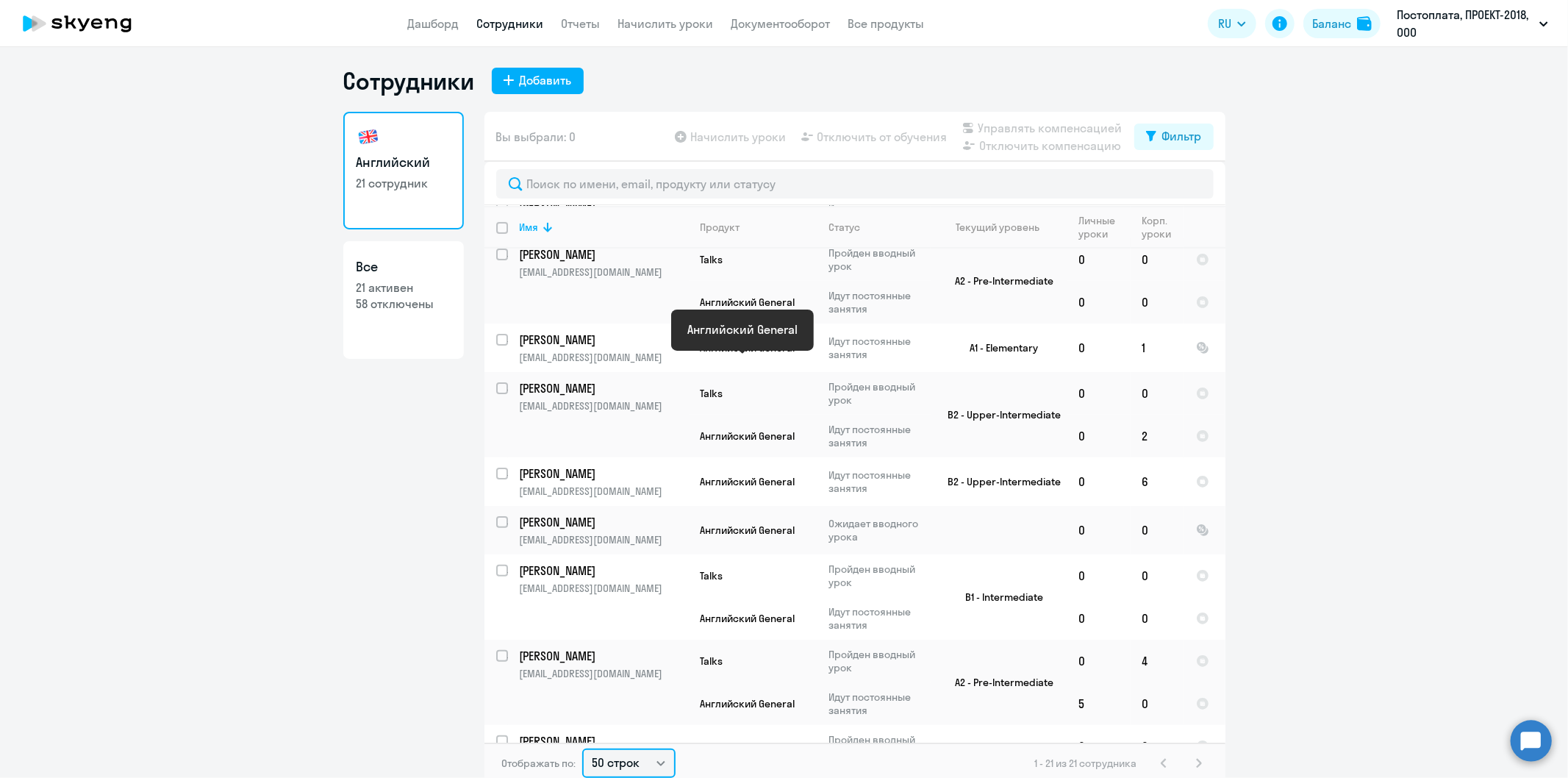
scroll to position [408, 0]
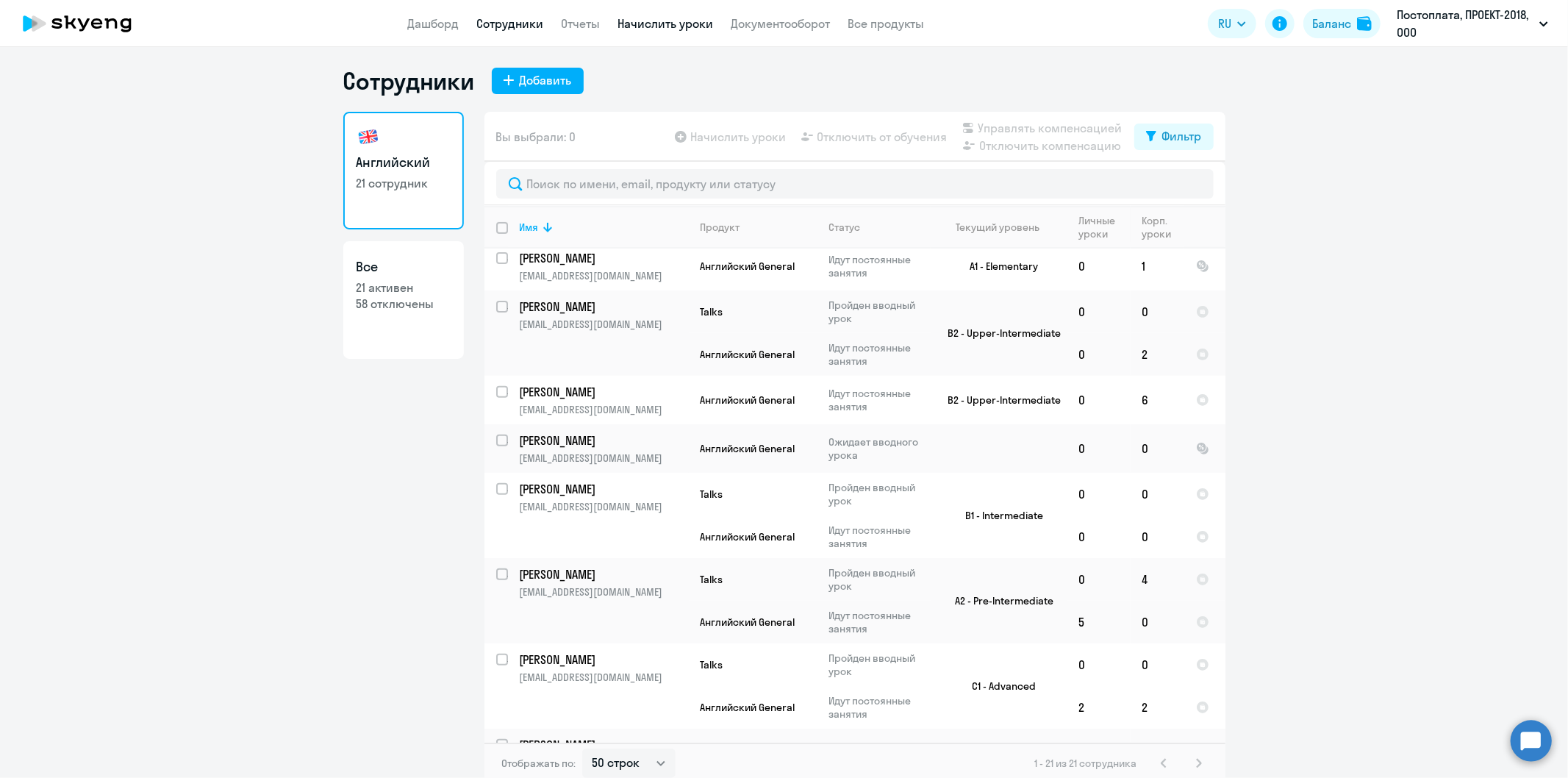
click at [688, 26] on link "Начислить уроки" at bounding box center [666, 23] width 96 height 15
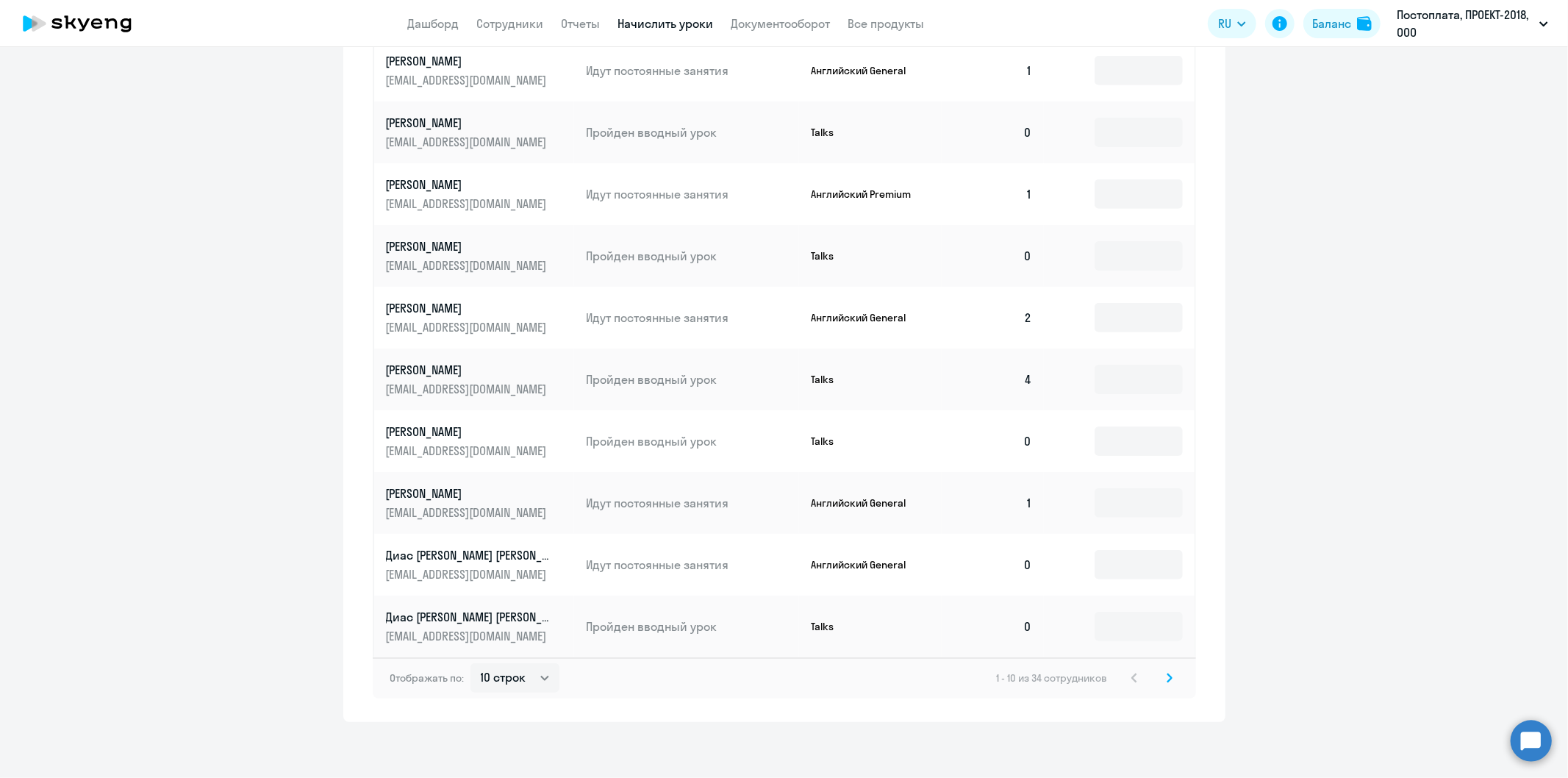
scroll to position [667, 0]
click at [540, 681] on select "10 строк 30 строк 50 строк" at bounding box center [514, 677] width 89 height 29
select select "30"
click at [470, 662] on select "10 строк 30 строк 50 строк" at bounding box center [514, 677] width 89 height 29
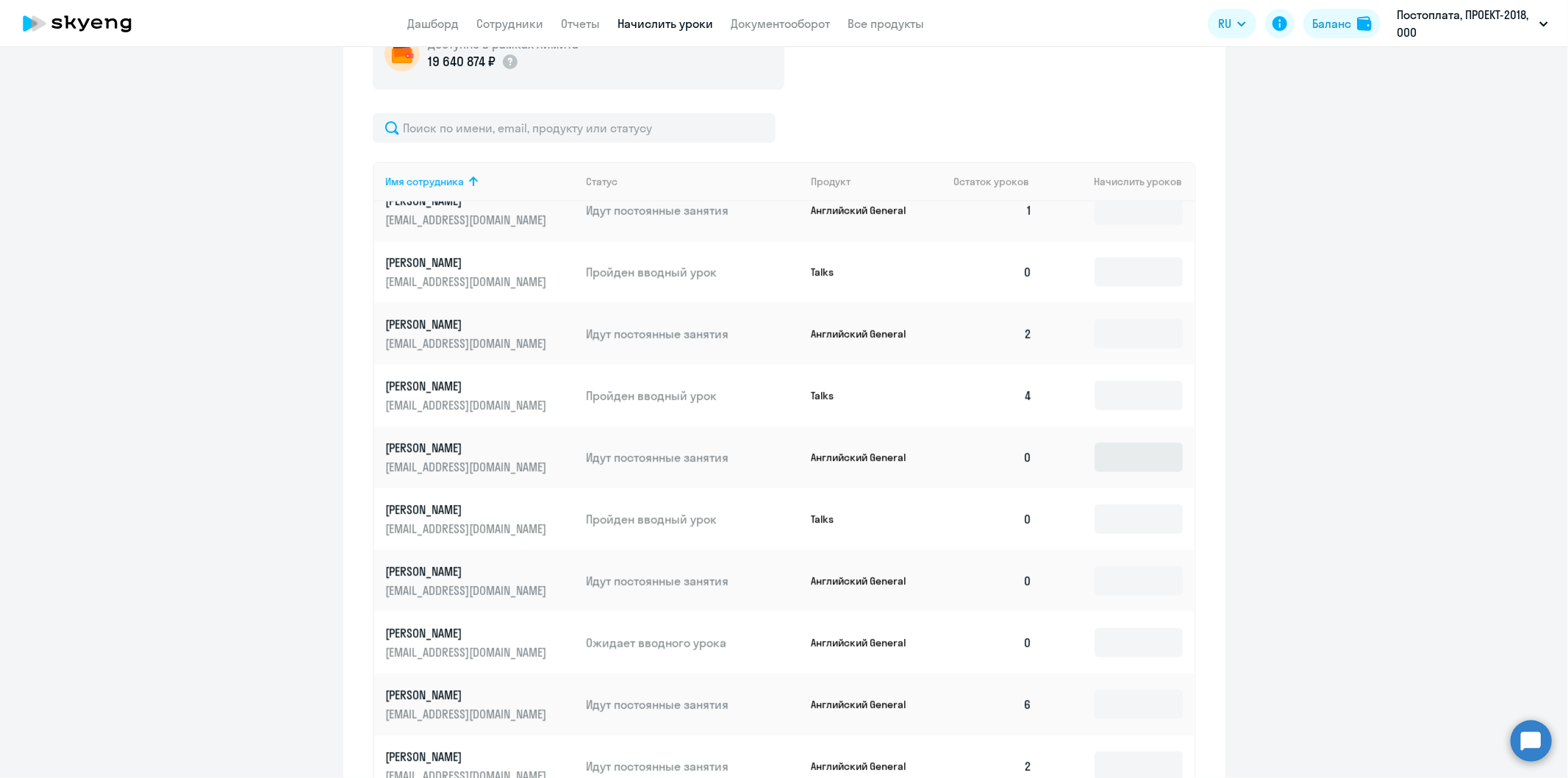
scroll to position [899, 0]
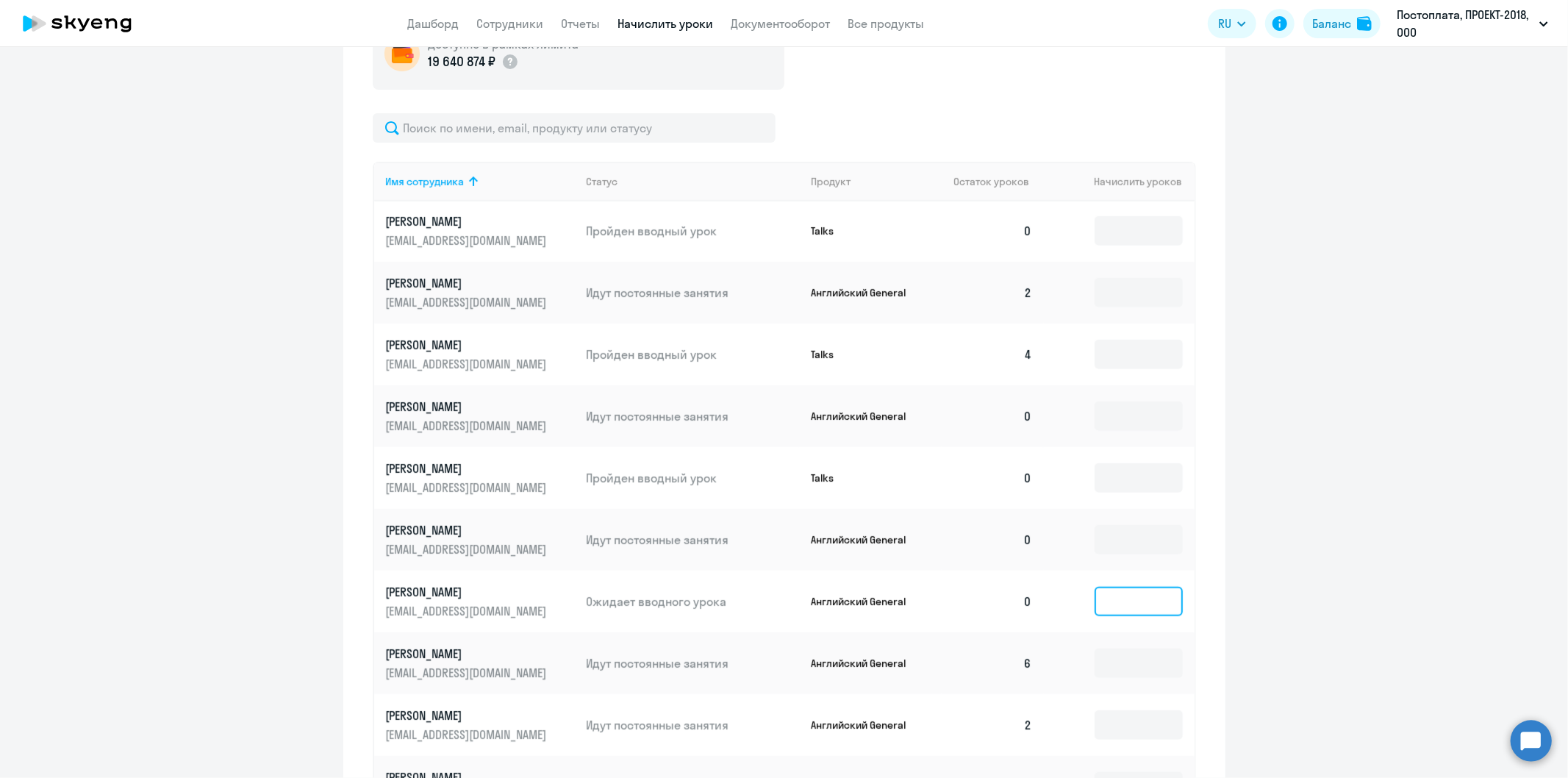
click at [1110, 587] on input at bounding box center [1139, 602] width 88 height 29
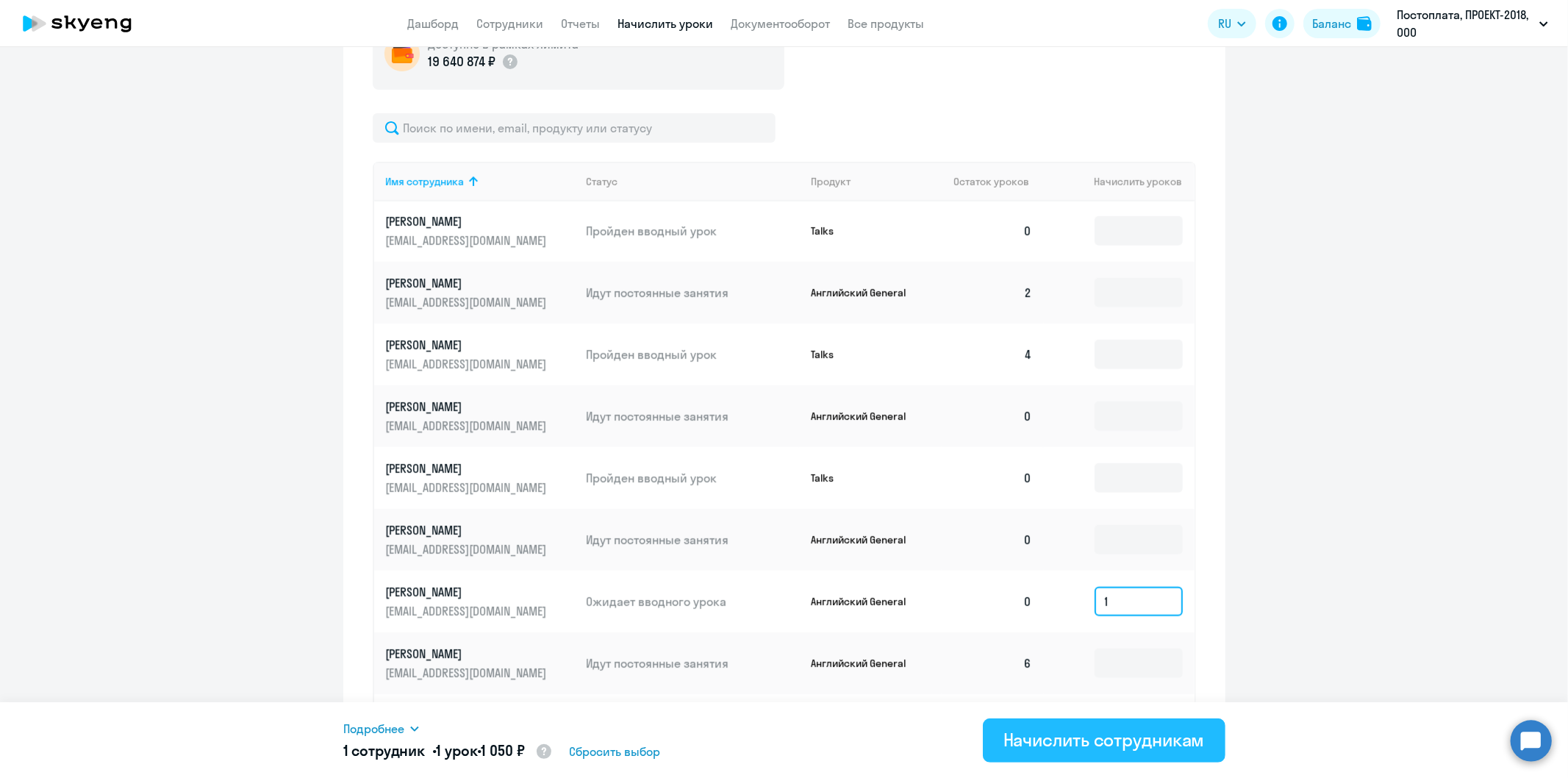
type input "1"
click at [1029, 751] on div "Начислить сотрудникам" at bounding box center [1104, 739] width 202 height 23
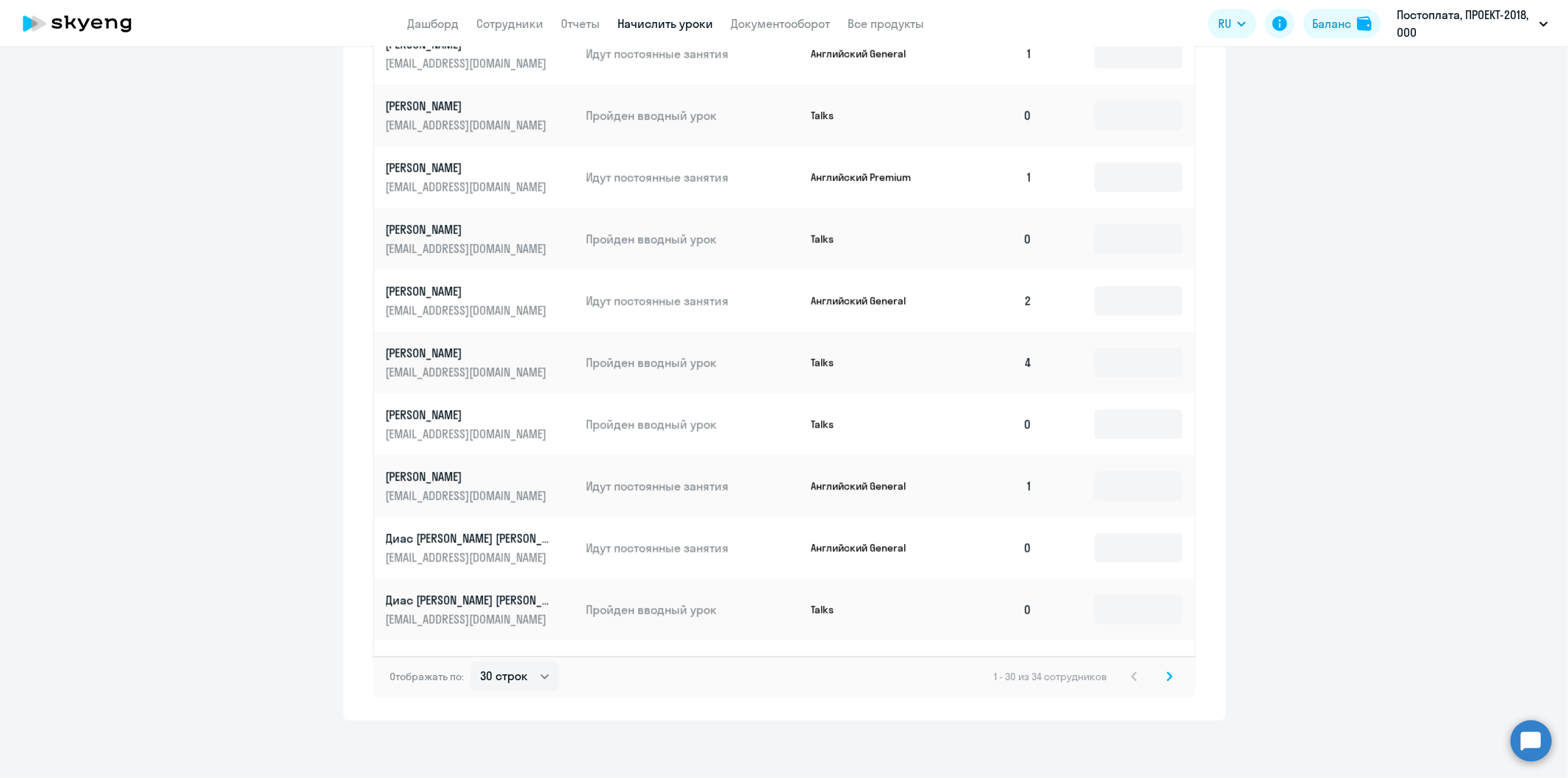
scroll to position [0, 0]
click at [526, 22] on link "Сотрудники" at bounding box center [510, 23] width 67 height 15
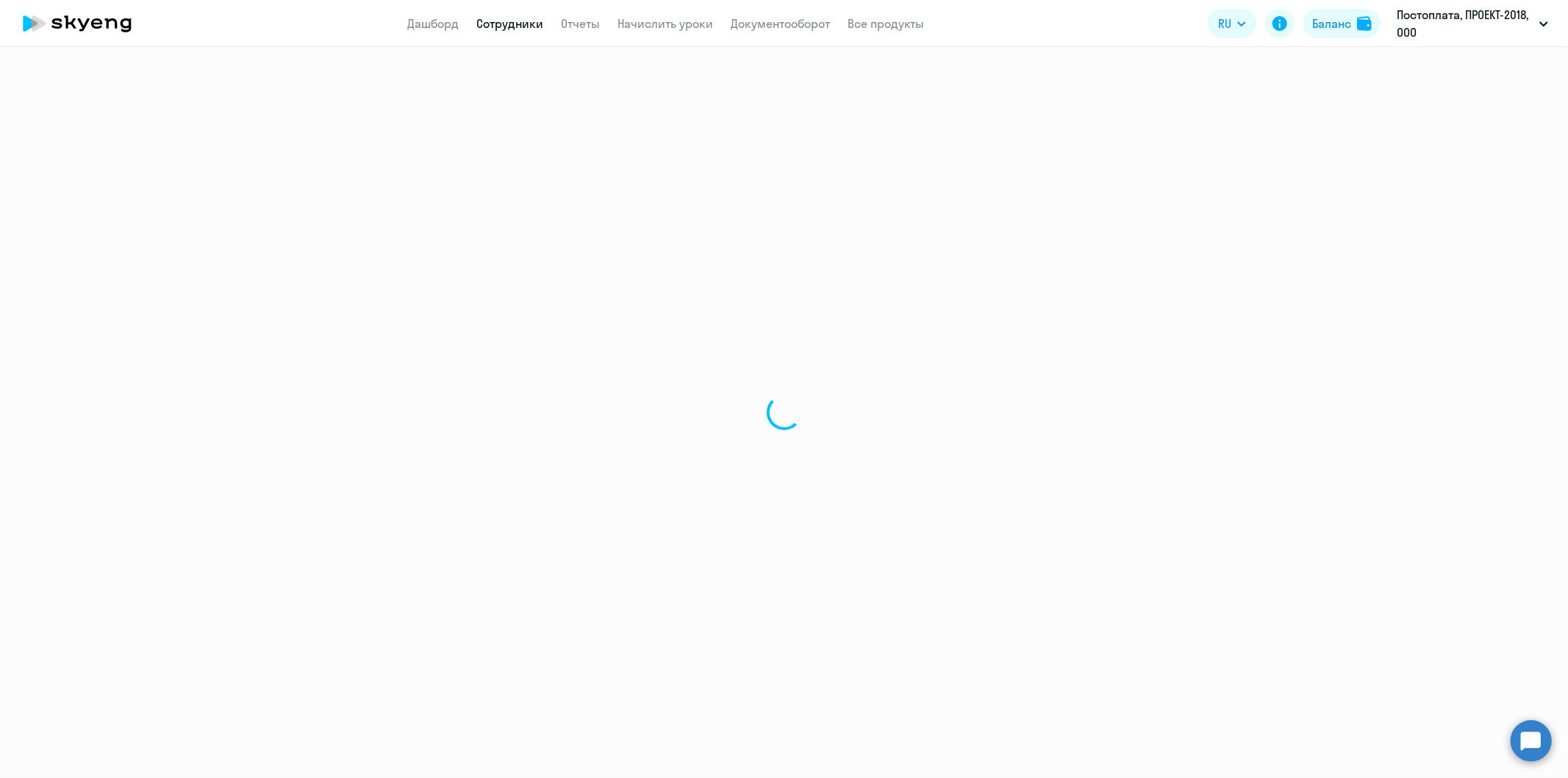
select select "30"
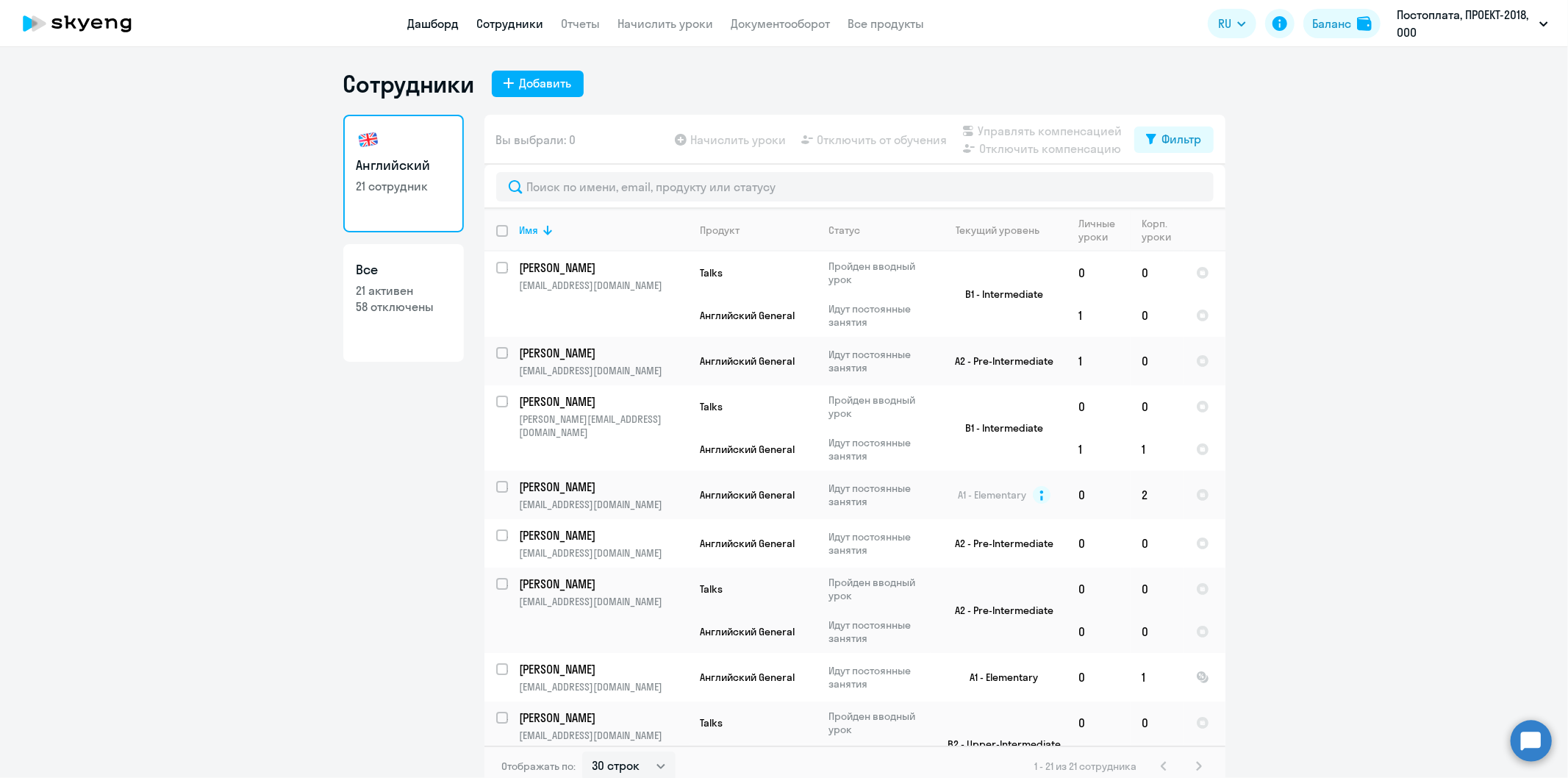
click at [438, 24] on link "Дашборд" at bounding box center [434, 23] width 52 height 15
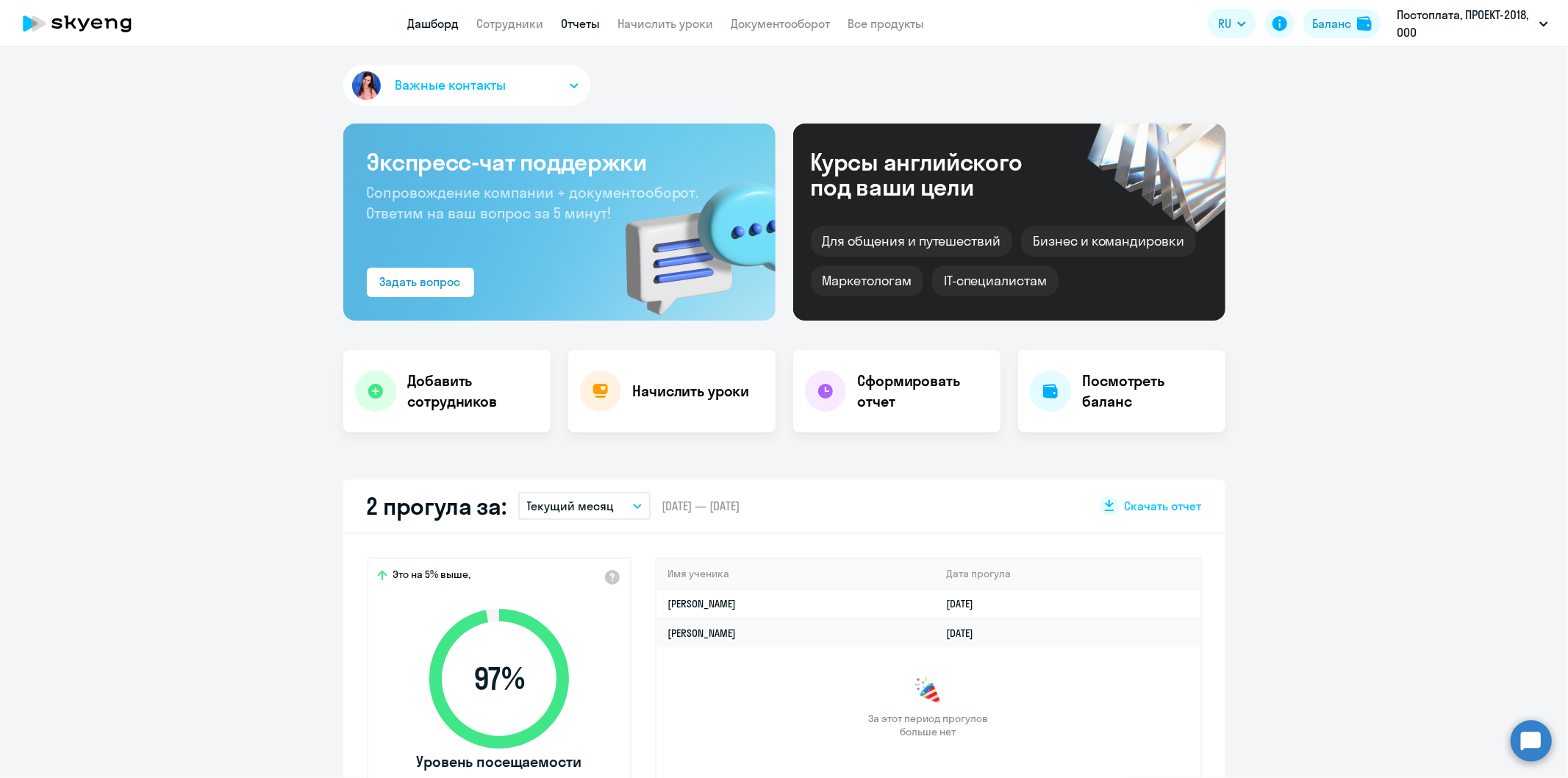
click at [574, 22] on link "Отчеты" at bounding box center [581, 23] width 39 height 15
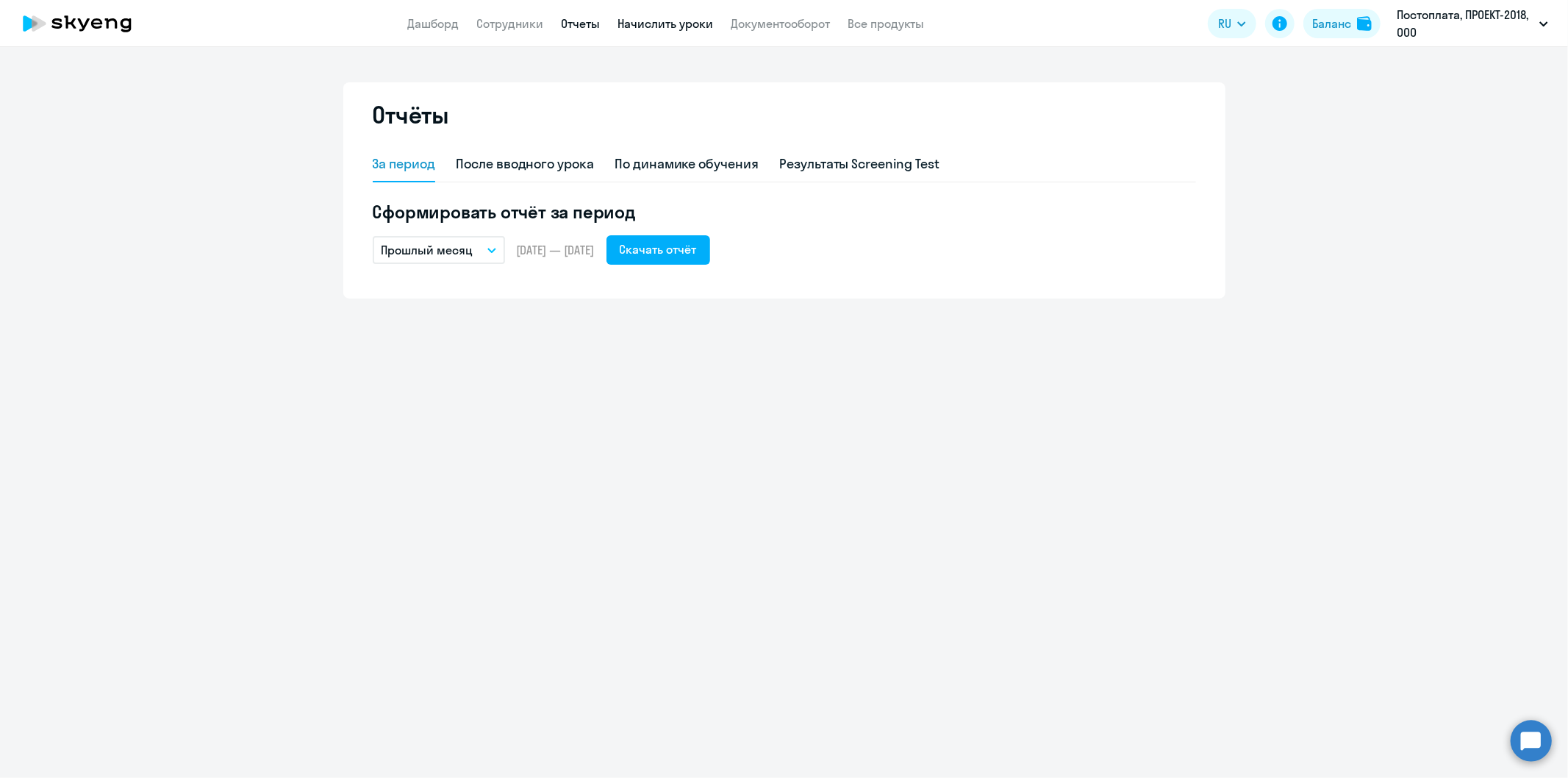
click at [666, 26] on link "Начислить уроки" at bounding box center [666, 23] width 96 height 15
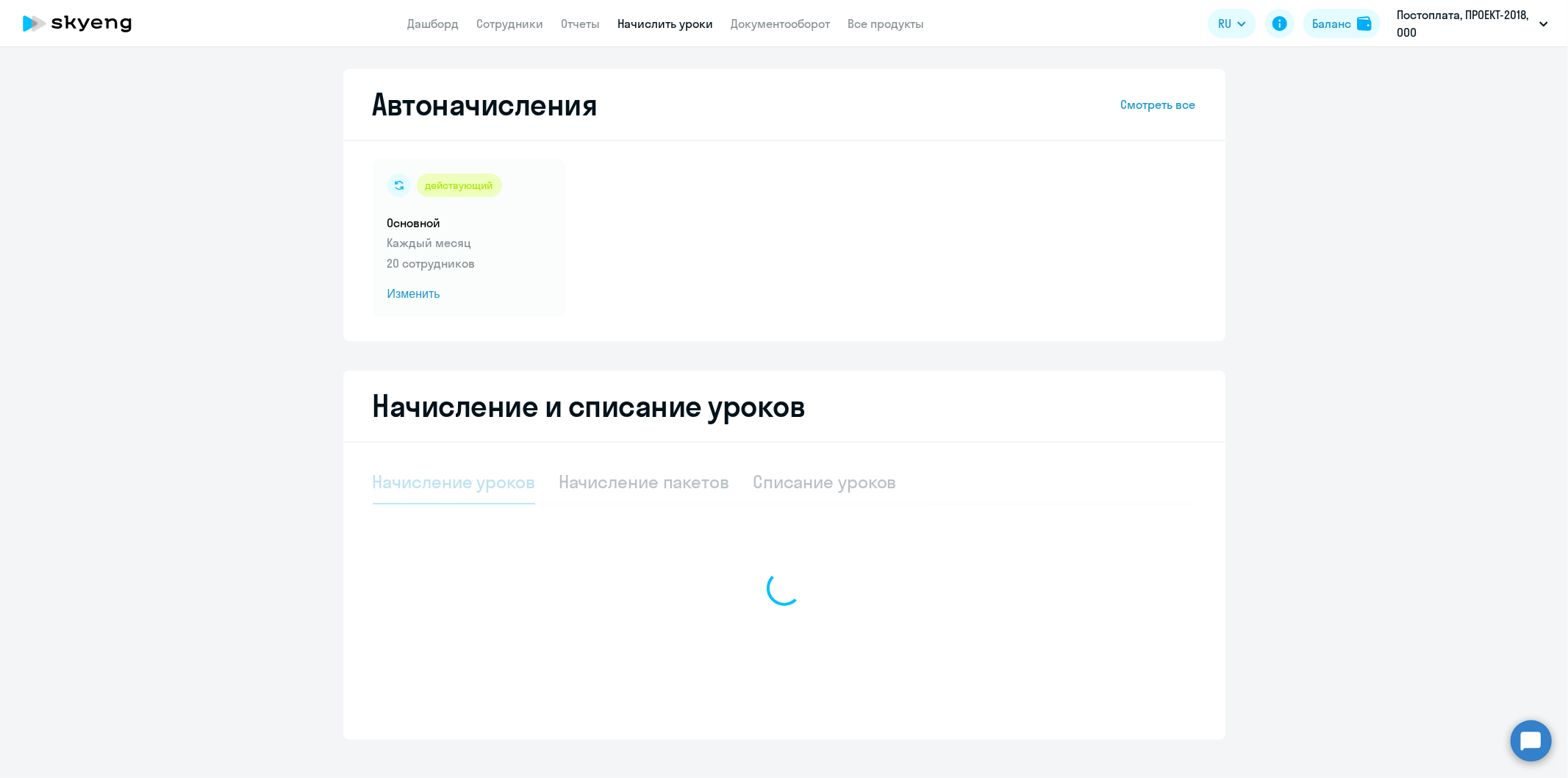
select select "10"
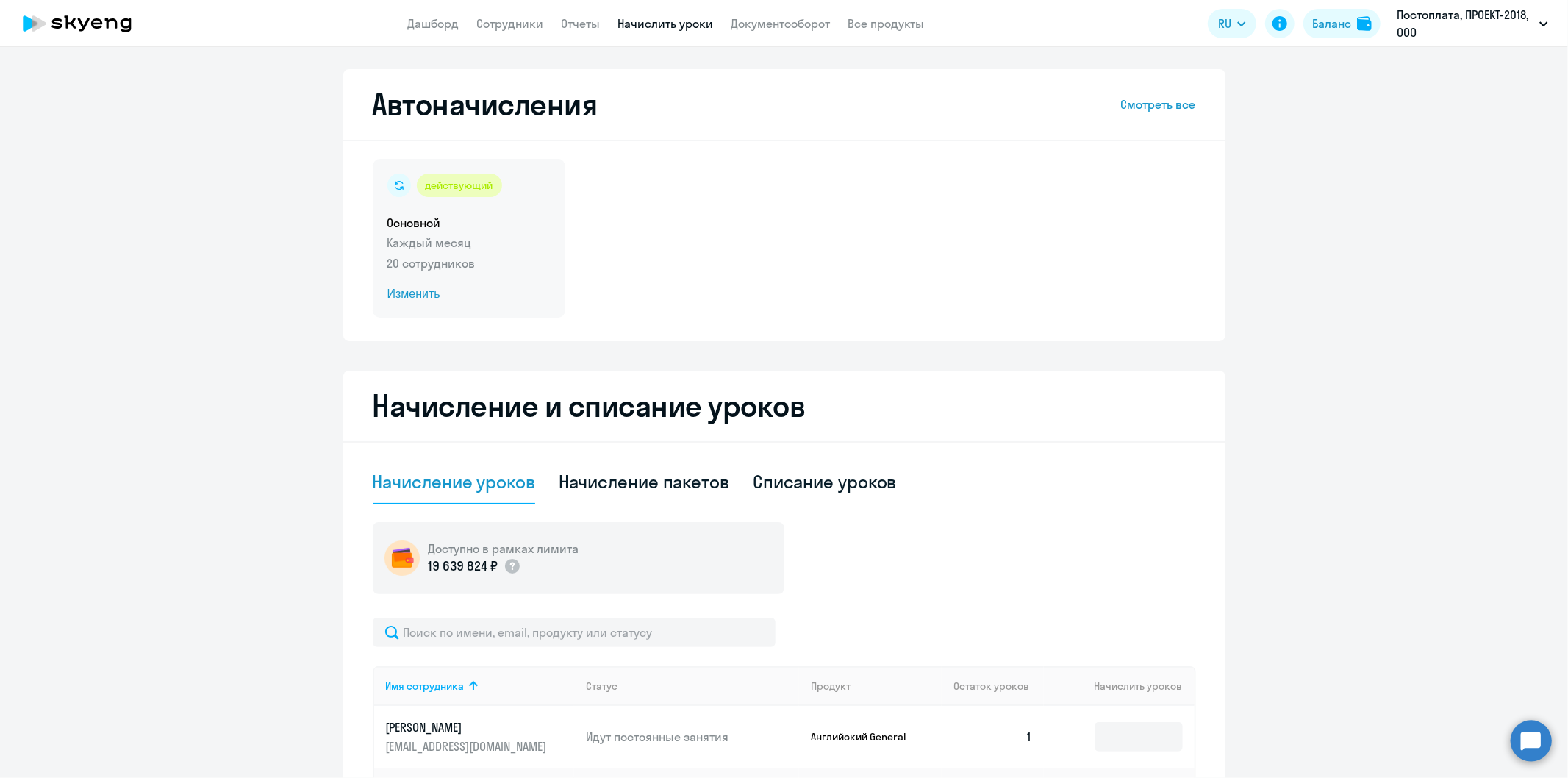
click at [426, 244] on p "Каждый месяц" at bounding box center [469, 242] width 163 height 18
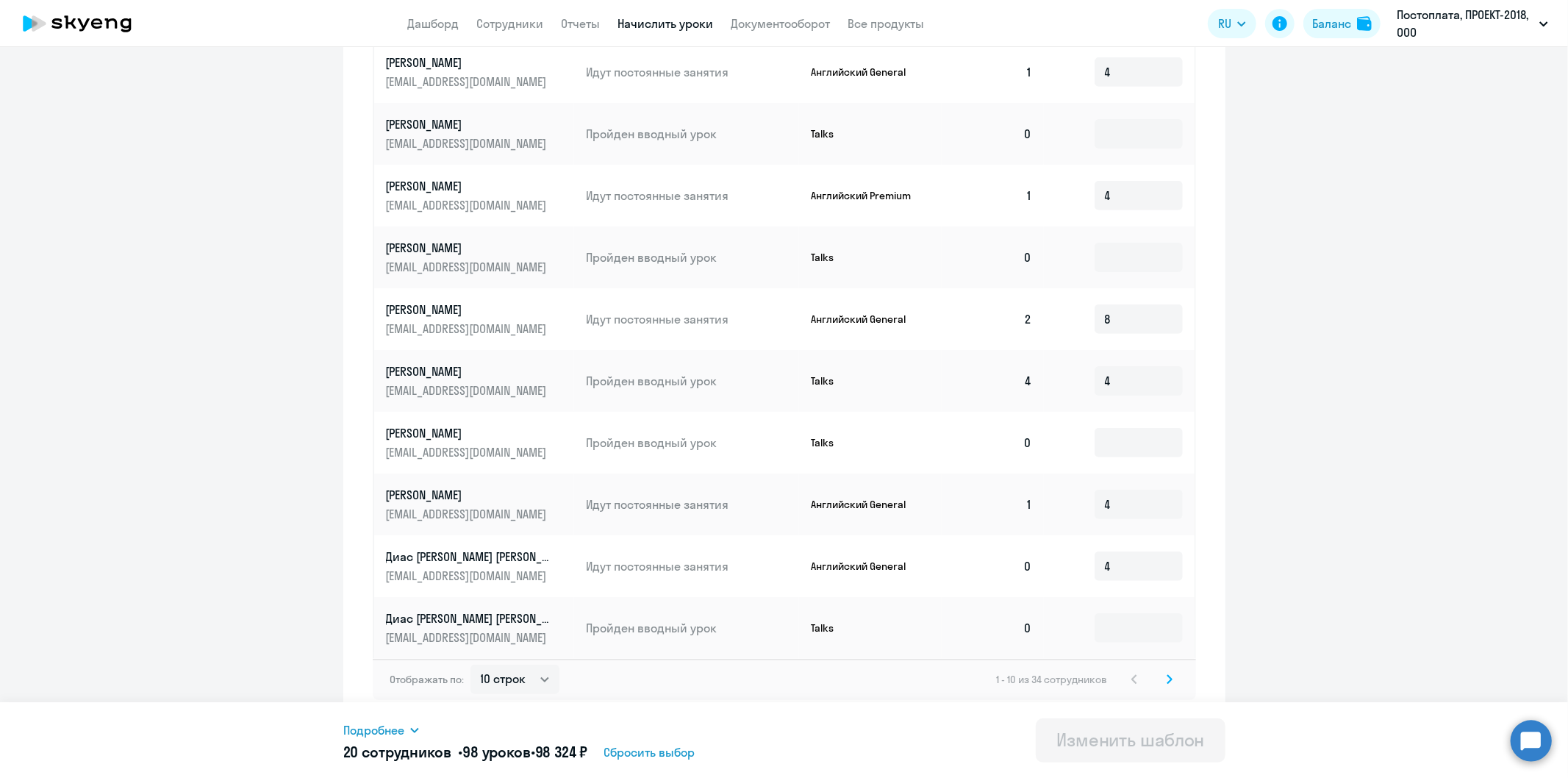
scroll to position [587, 0]
click at [534, 674] on select "10 строк 30 строк 50 строк" at bounding box center [514, 677] width 89 height 29
select select "30"
click at [470, 662] on select "10 строк 30 строк 50 строк" at bounding box center [514, 677] width 89 height 29
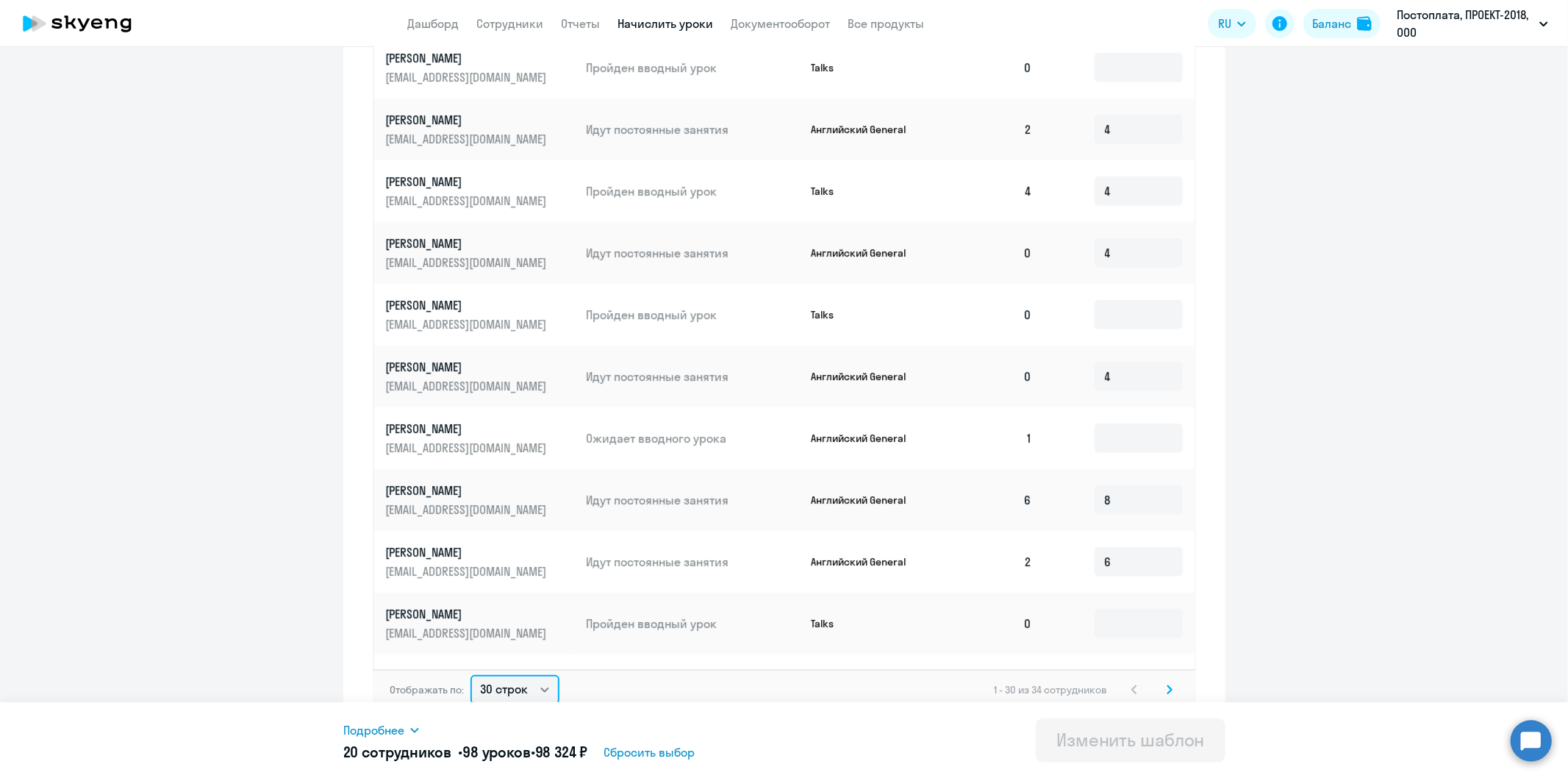
scroll to position [600, 0]
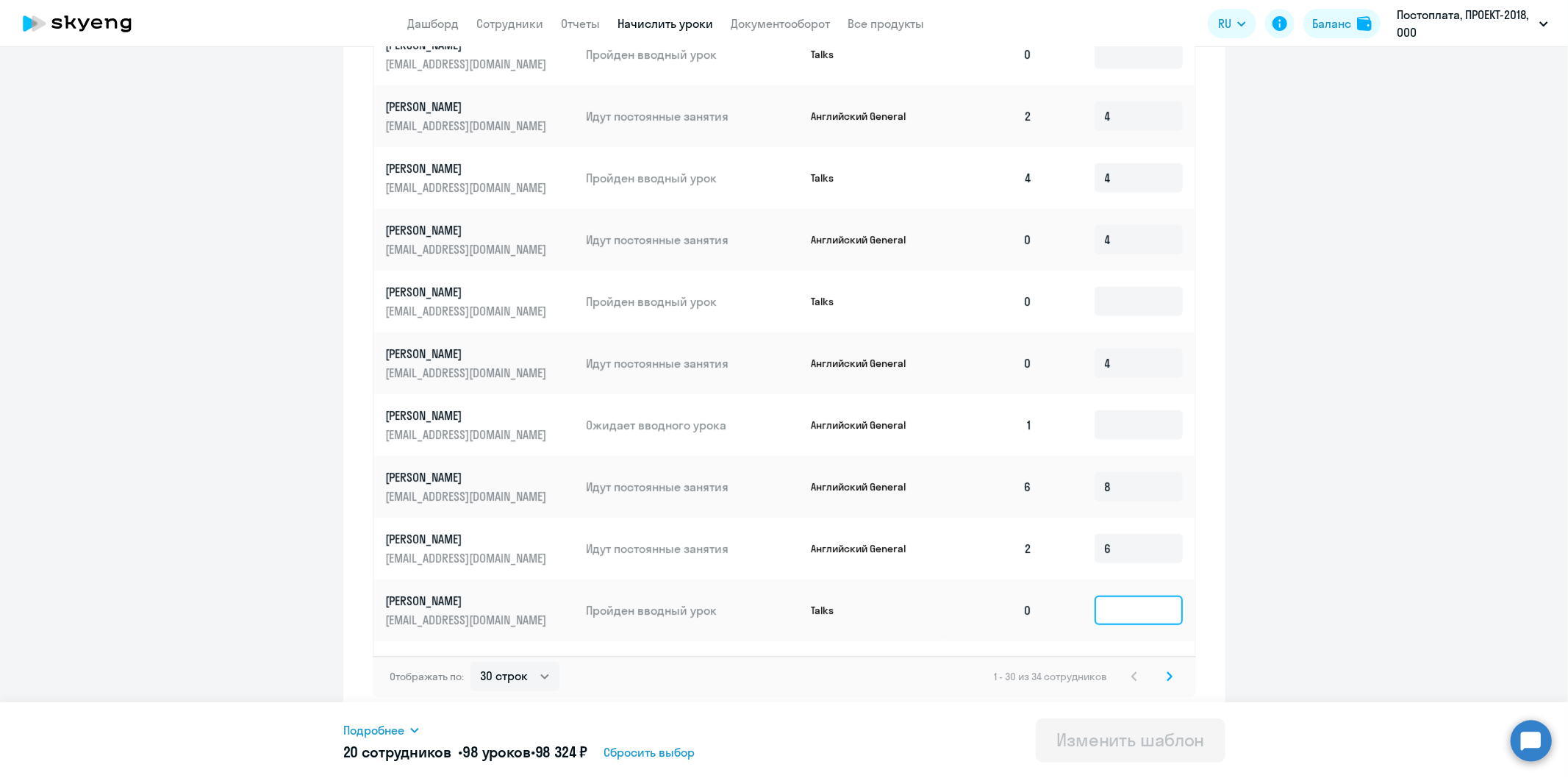
click at [1113, 595] on input at bounding box center [1139, 610] width 88 height 29
click at [1125, 411] on input at bounding box center [1139, 425] width 88 height 29
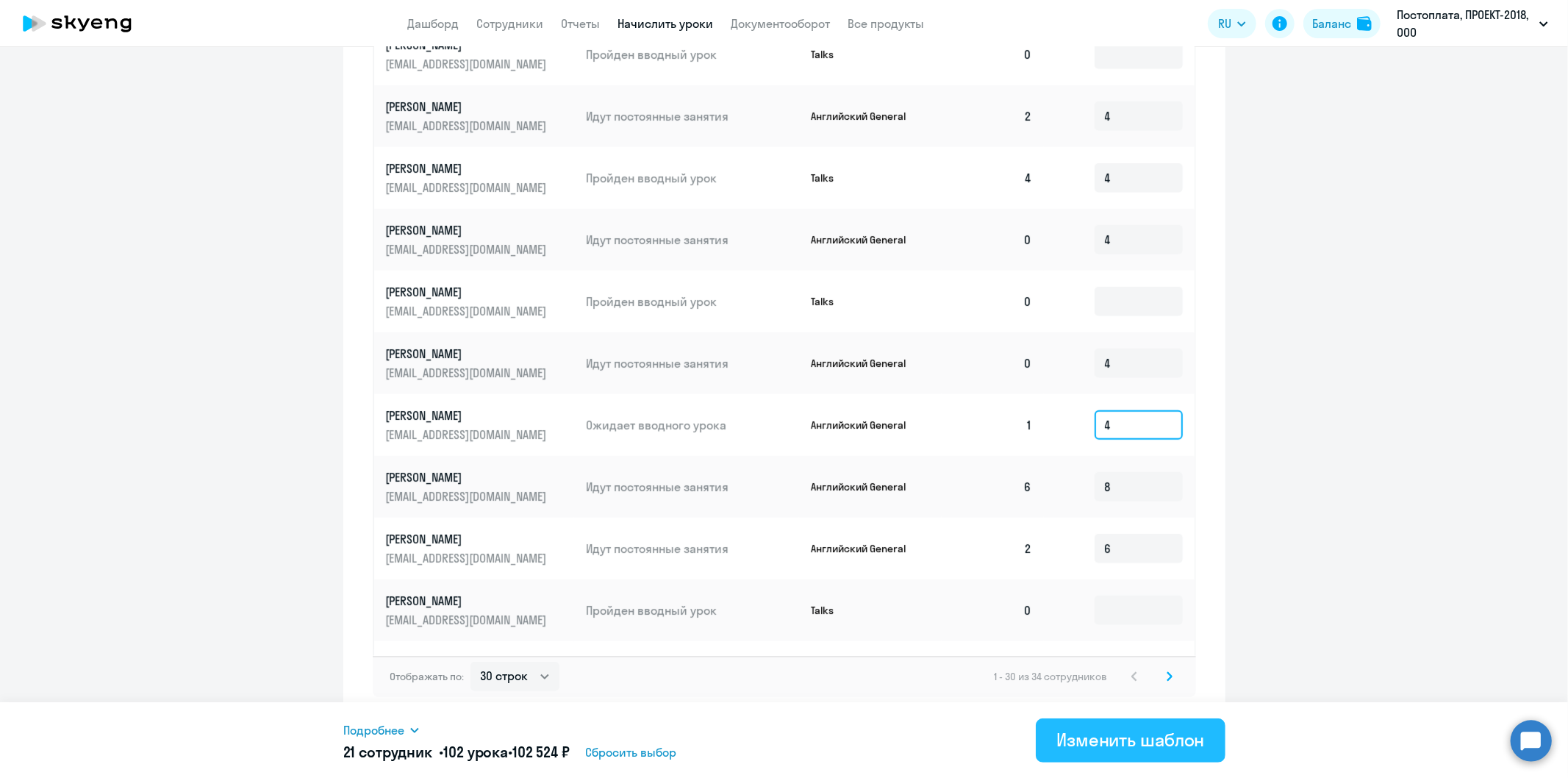
type input "4"
click at [1172, 739] on div "Изменить шаблон" at bounding box center [1130, 739] width 148 height 23
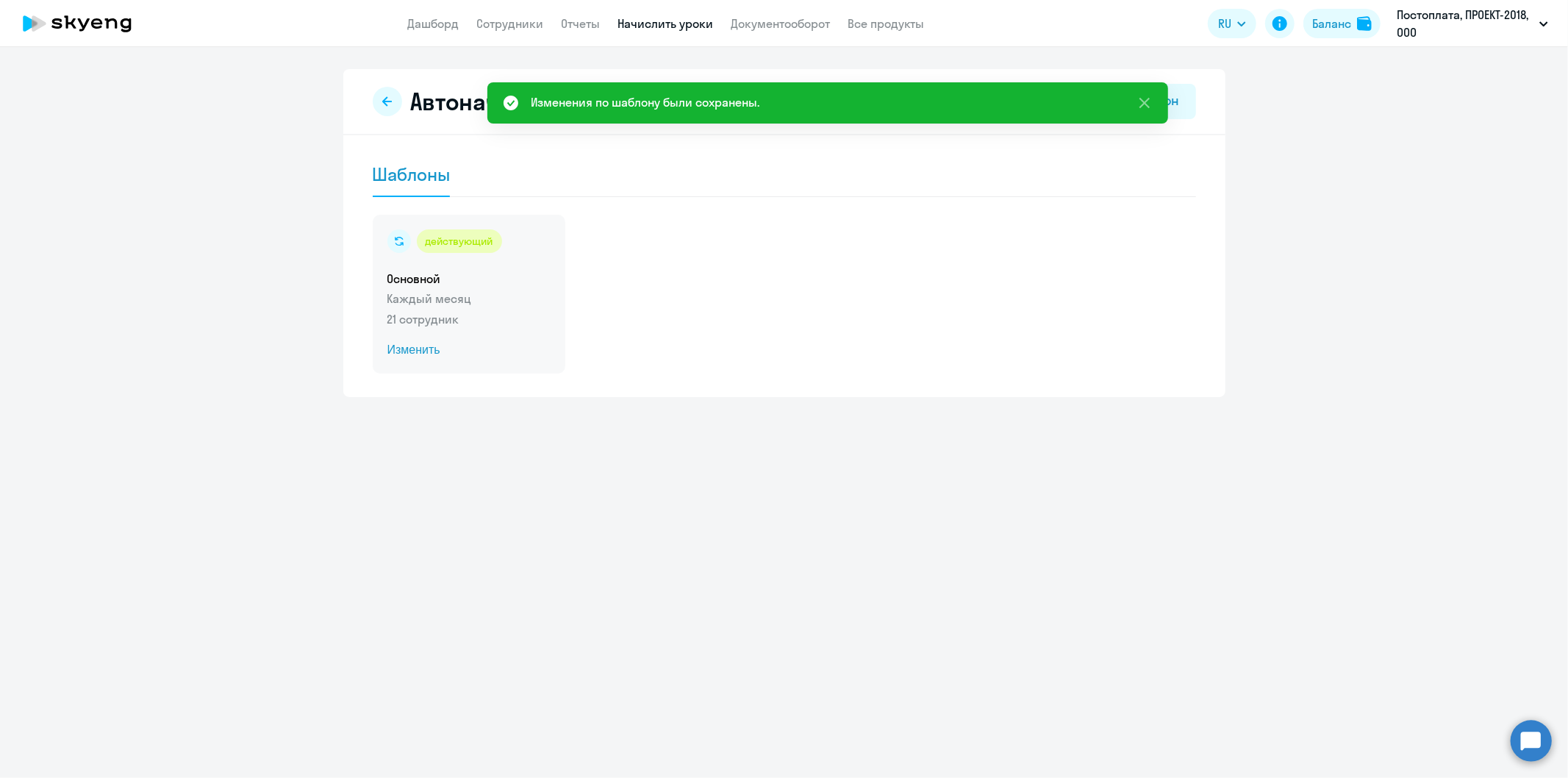
click at [420, 305] on p "Каждый месяц" at bounding box center [469, 299] width 163 height 18
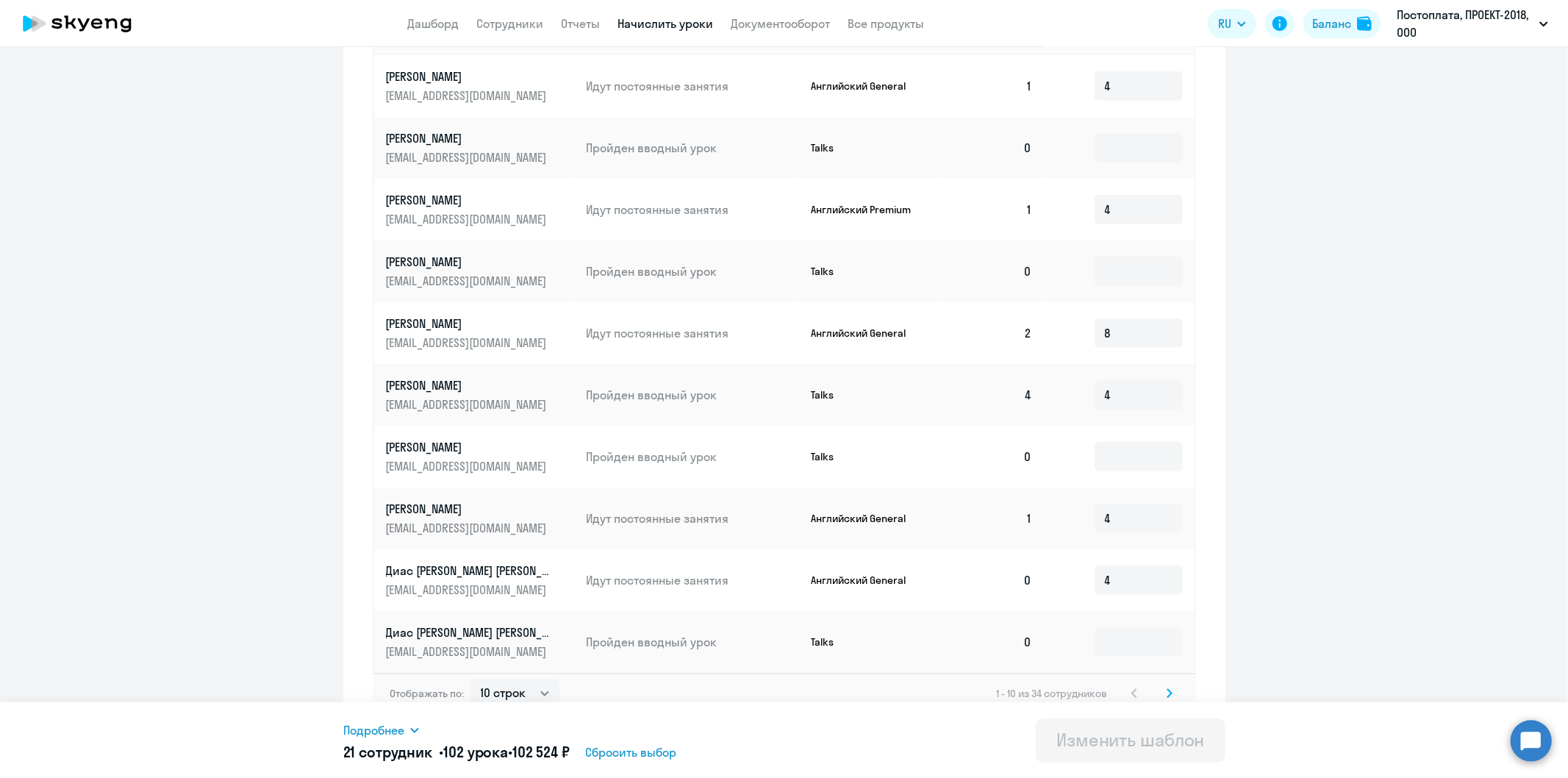
scroll to position [587, 0]
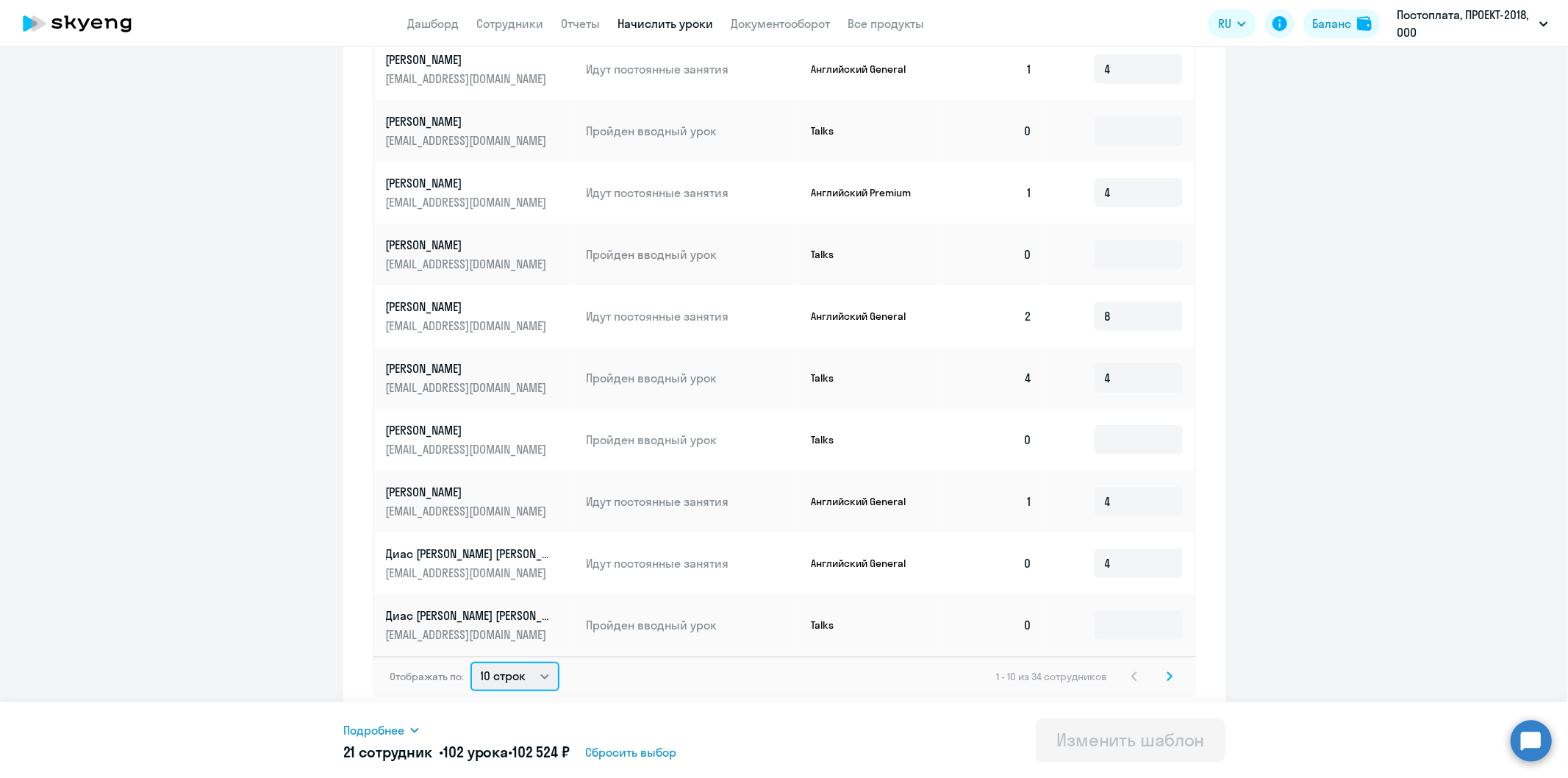
click at [539, 670] on select "10 строк 30 строк 50 строк" at bounding box center [514, 677] width 89 height 29
select select "30"
click at [470, 662] on select "10 строк 30 строк 50 строк" at bounding box center [514, 677] width 89 height 29
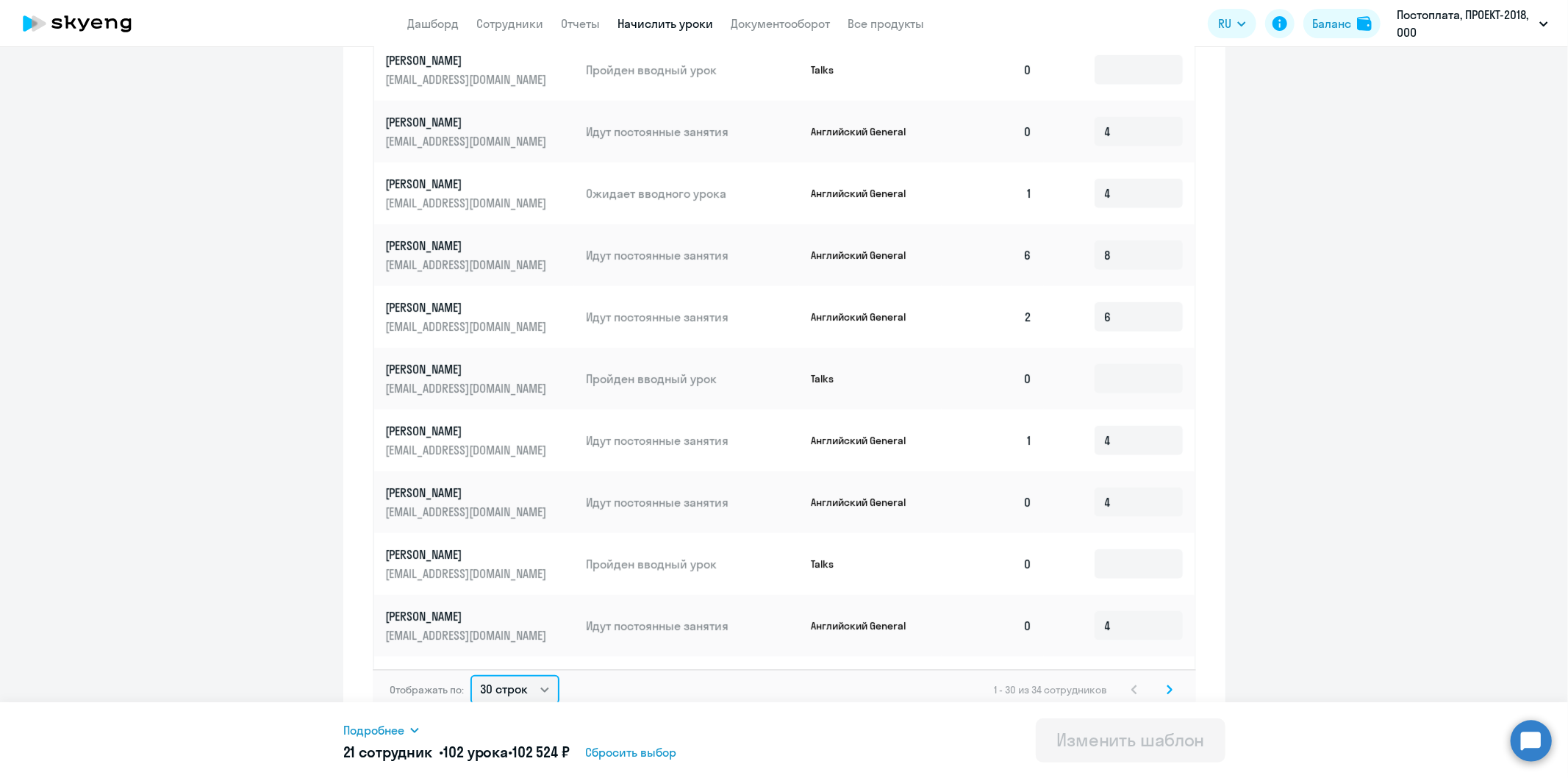
scroll to position [1220, 0]
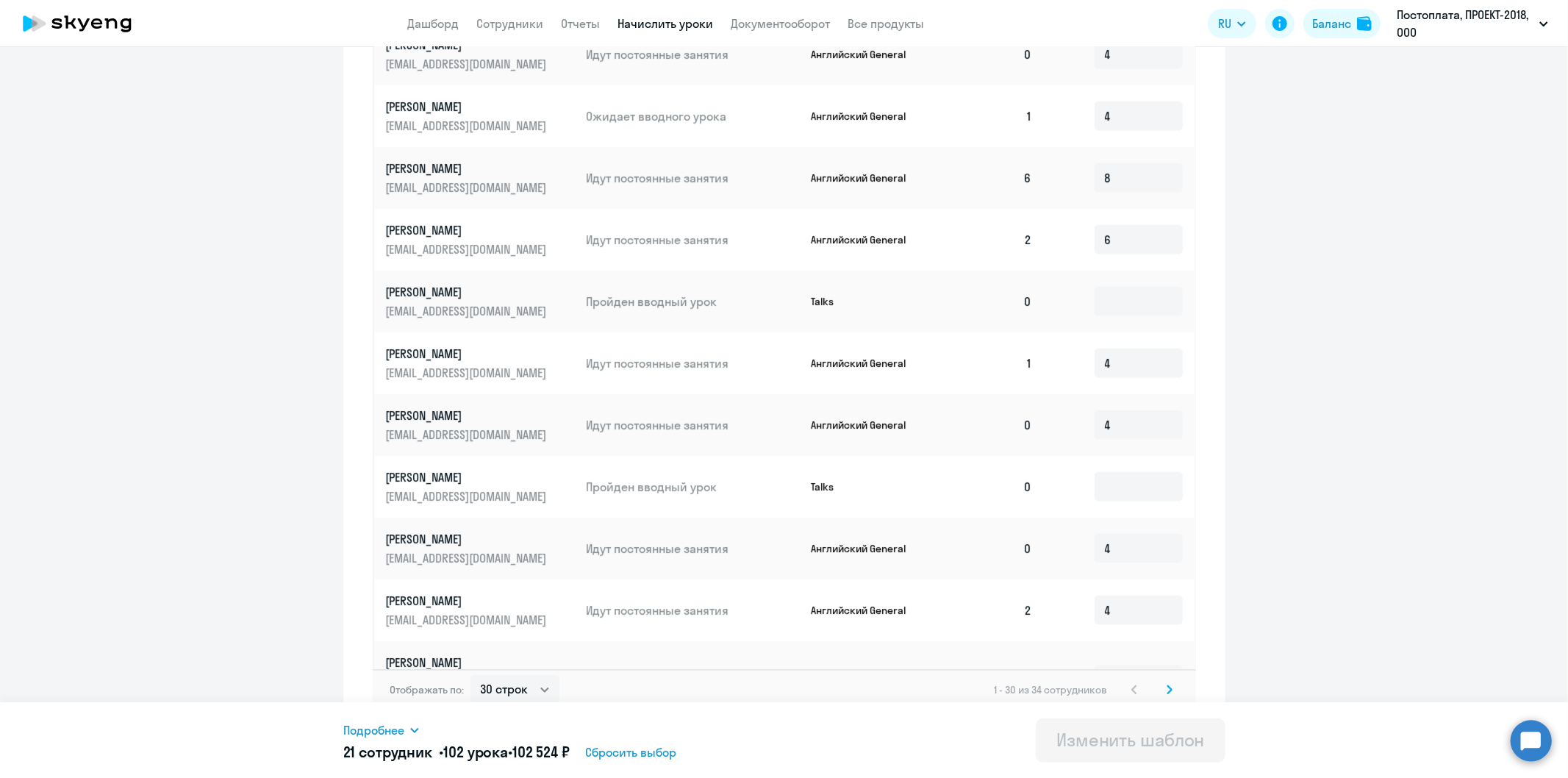
click at [1365, 416] on ng-component "Изменение шаблона Основной Дата следующего автоматического начисления: [DATE] В…" at bounding box center [784, 108] width 1568 height 1251
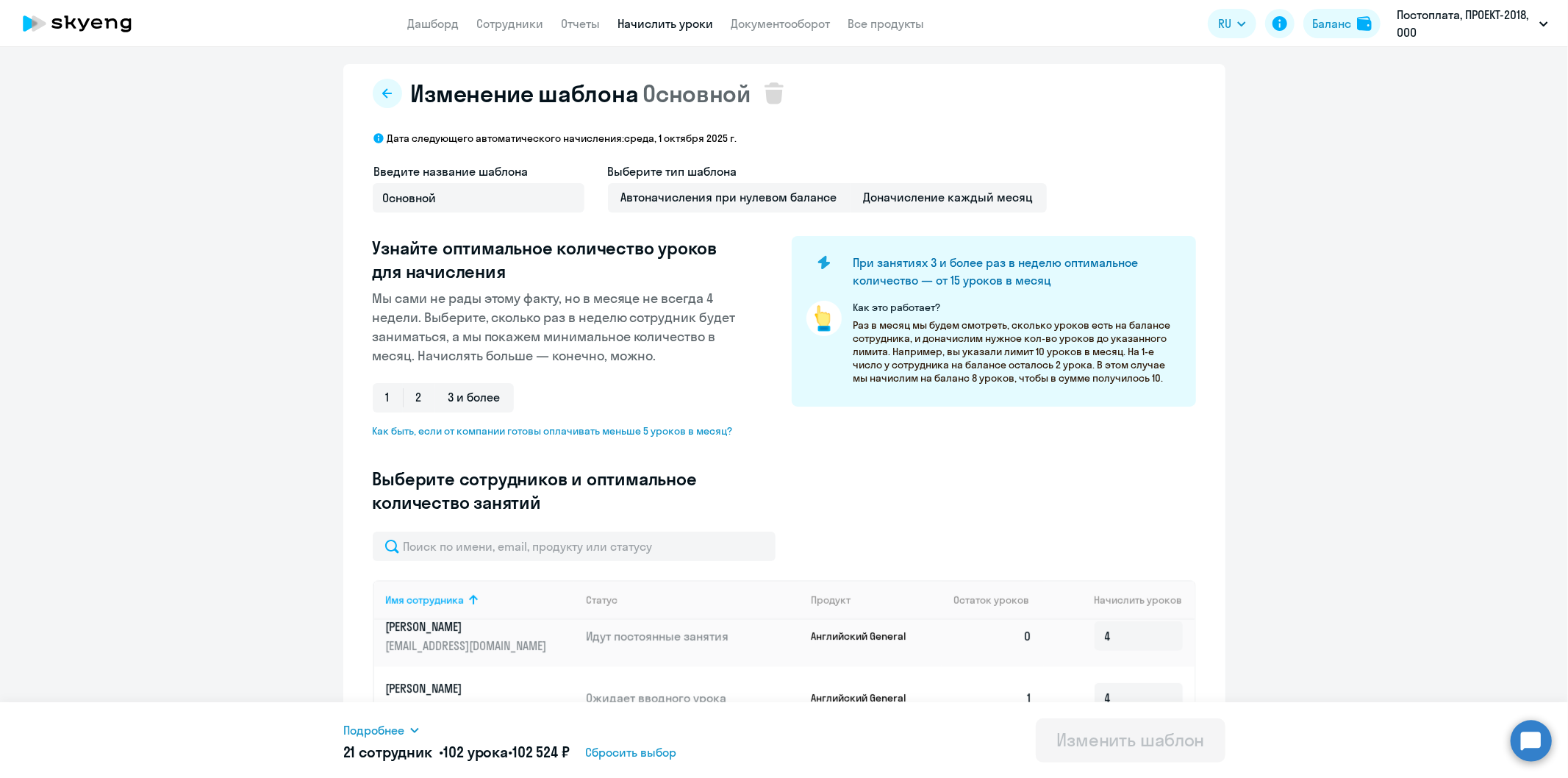
scroll to position [0, 0]
